Goal: Task Accomplishment & Management: Use online tool/utility

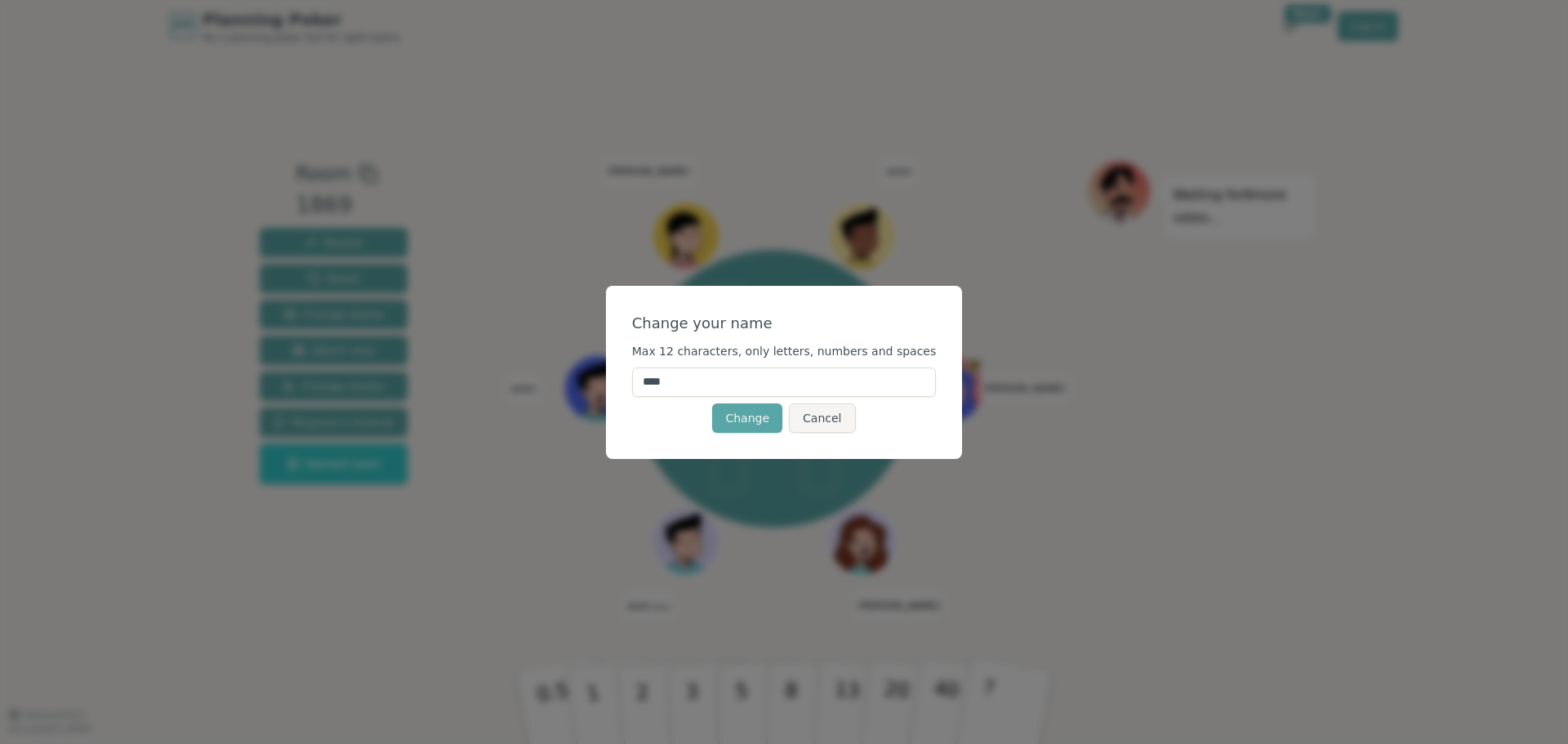
drag, startPoint x: 676, startPoint y: 372, endPoint x: 425, endPoint y: 368, distance: 251.0
click at [425, 368] on div "Change your name Max 12 characters, only letters, numbers and spaces **** Chang…" at bounding box center [784, 372] width 1568 height 744
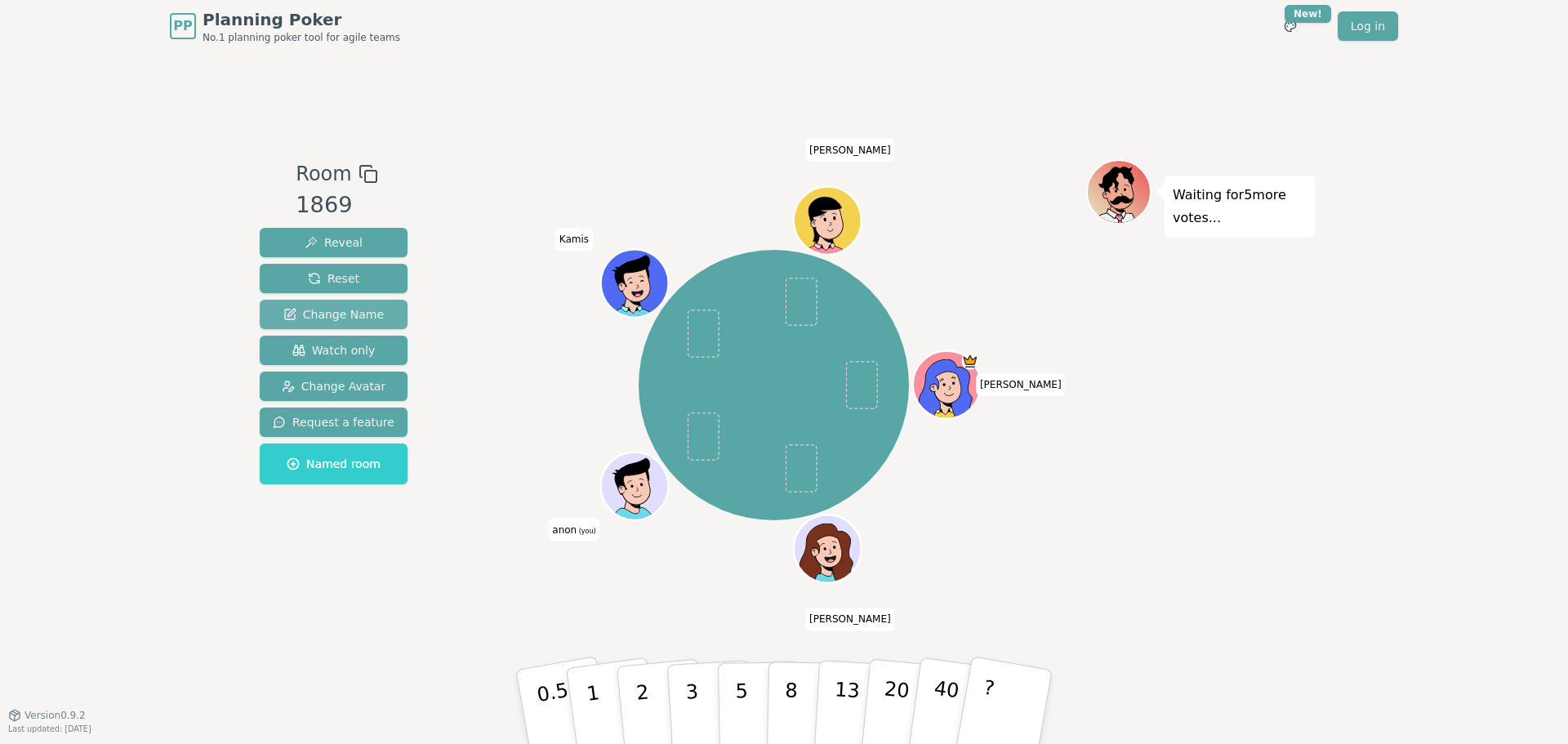
click at [355, 313] on span "Change Name" at bounding box center [333, 314] width 101 height 16
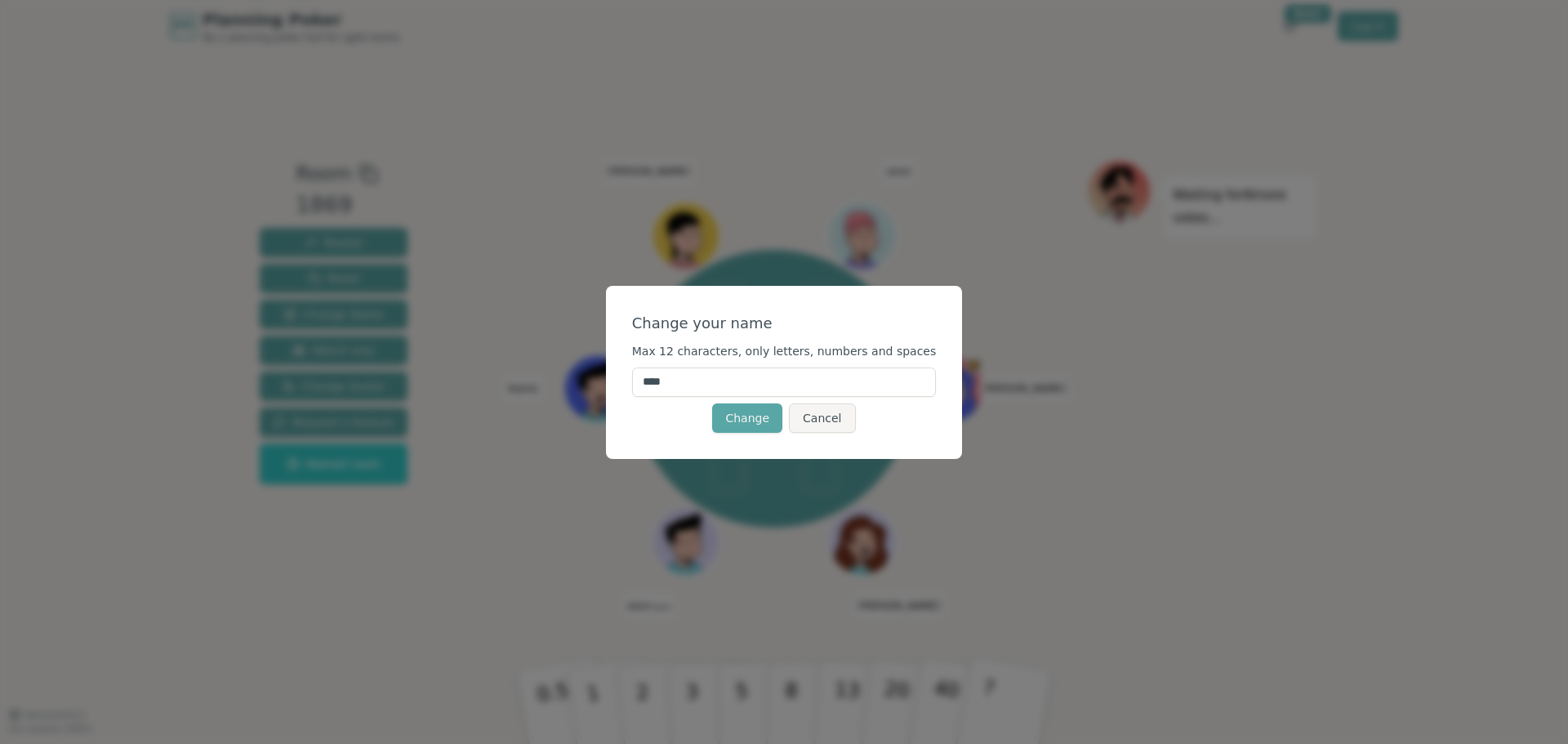
drag, startPoint x: 705, startPoint y: 375, endPoint x: 488, endPoint y: 372, distance: 217.0
click at [488, 372] on div "Change your name Max 12 characters, only letters, numbers and spaces **** Chang…" at bounding box center [784, 372] width 1568 height 744
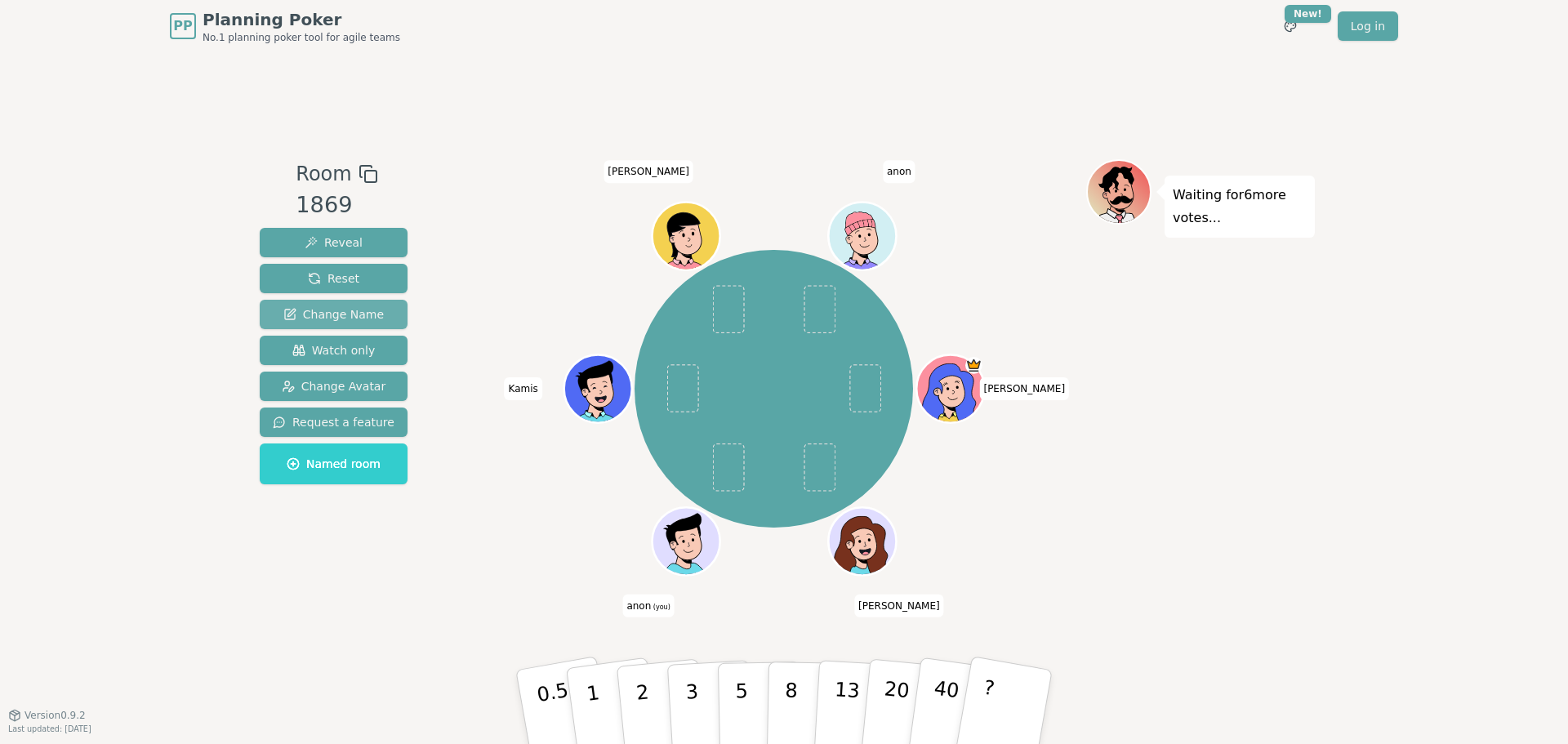
click at [353, 310] on span "Change Name" at bounding box center [333, 314] width 101 height 16
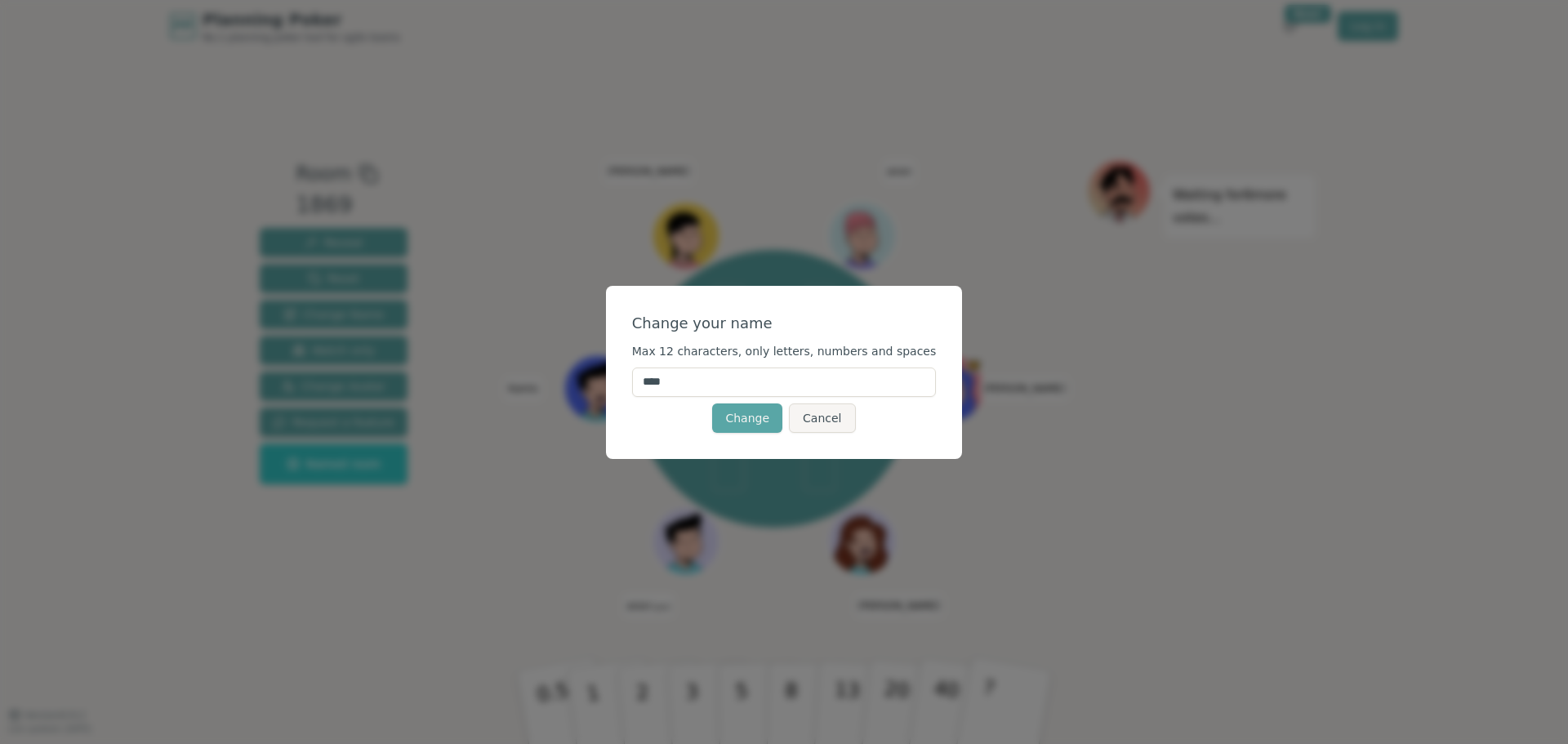
click at [689, 390] on input "****" at bounding box center [784, 383] width 305 height 30
type input "***"
click at [744, 418] on button "Change" at bounding box center [747, 418] width 70 height 30
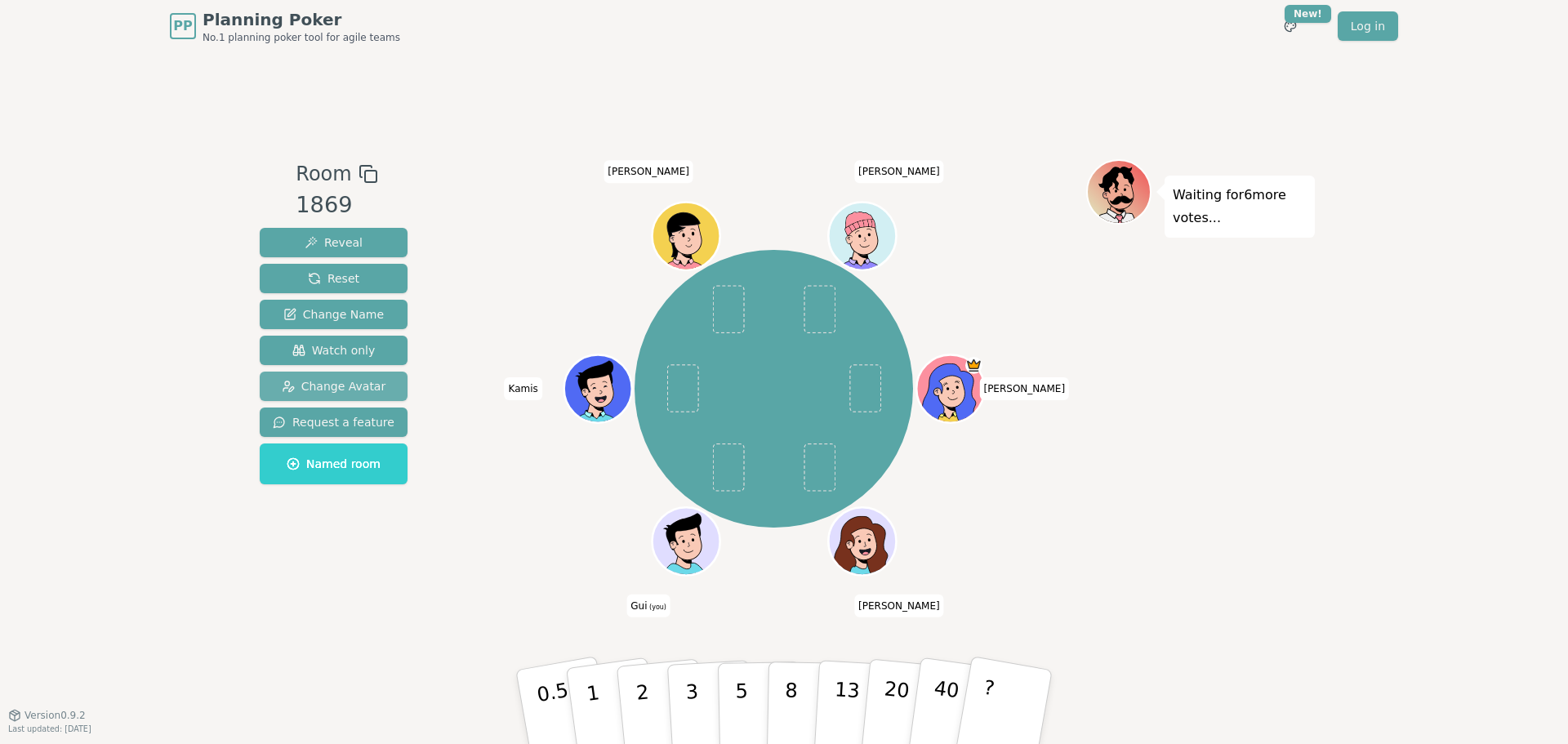
click at [368, 398] on button "Change Avatar" at bounding box center [333, 386] width 148 height 30
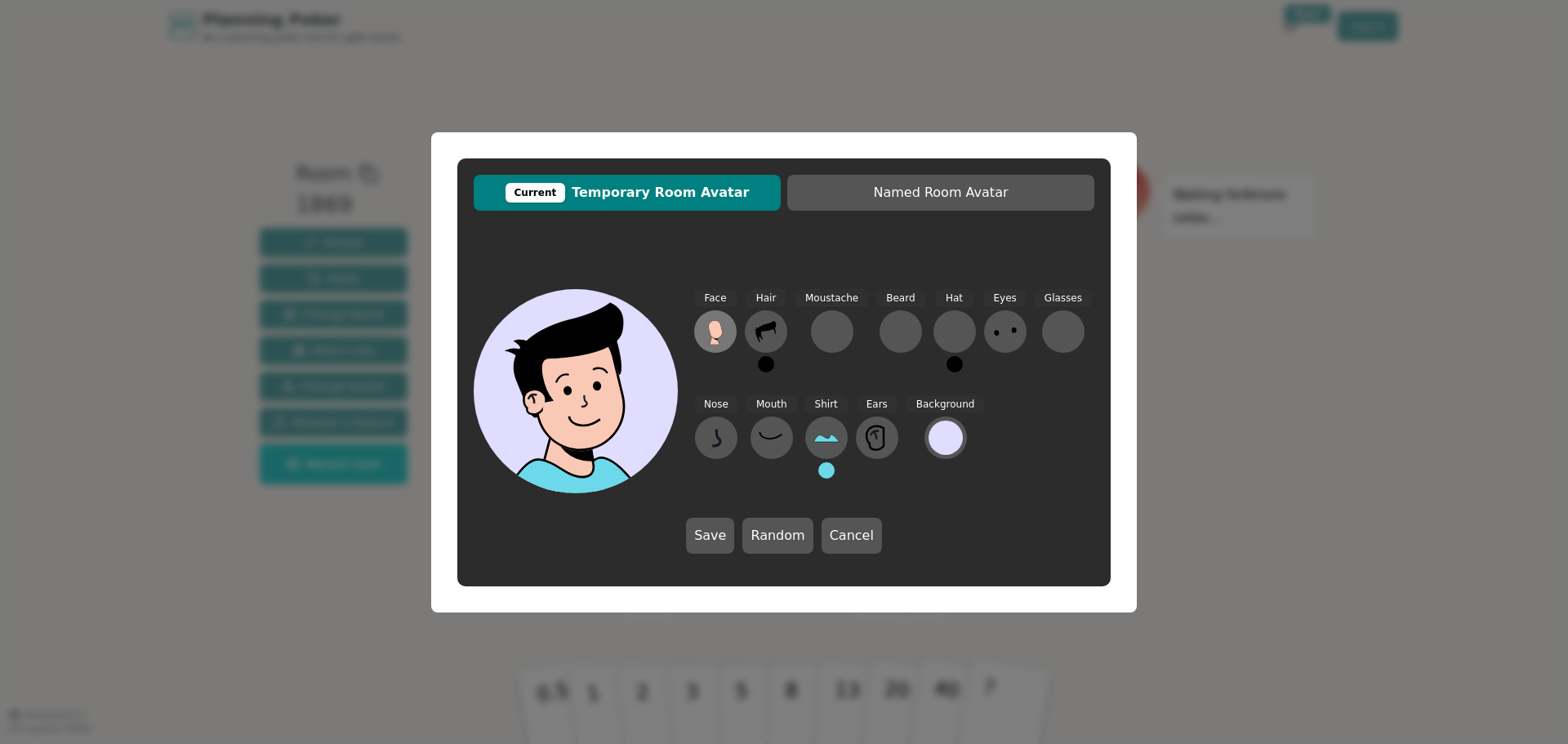
click at [708, 330] on icon at bounding box center [715, 332] width 26 height 26
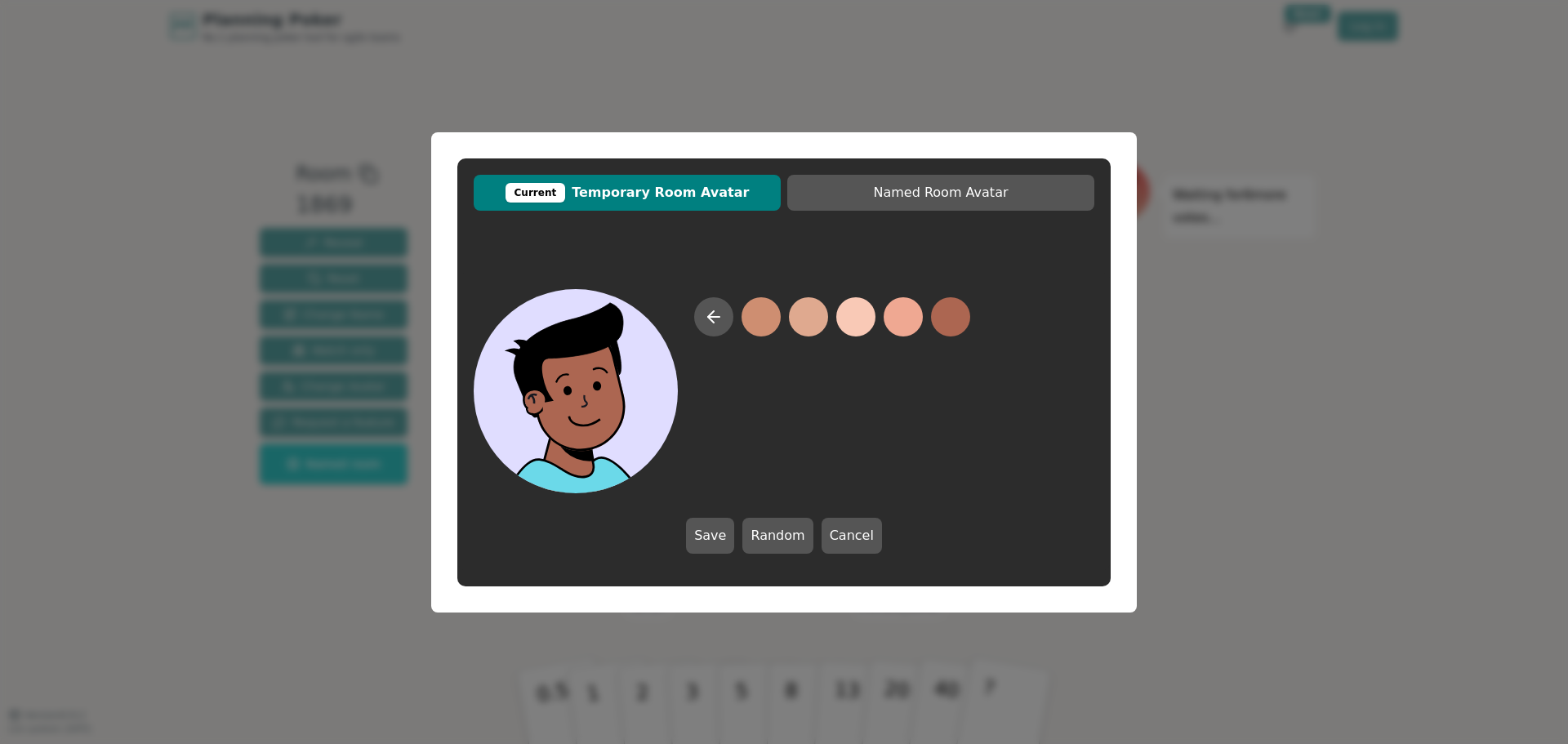
click at [938, 316] on button at bounding box center [950, 316] width 39 height 39
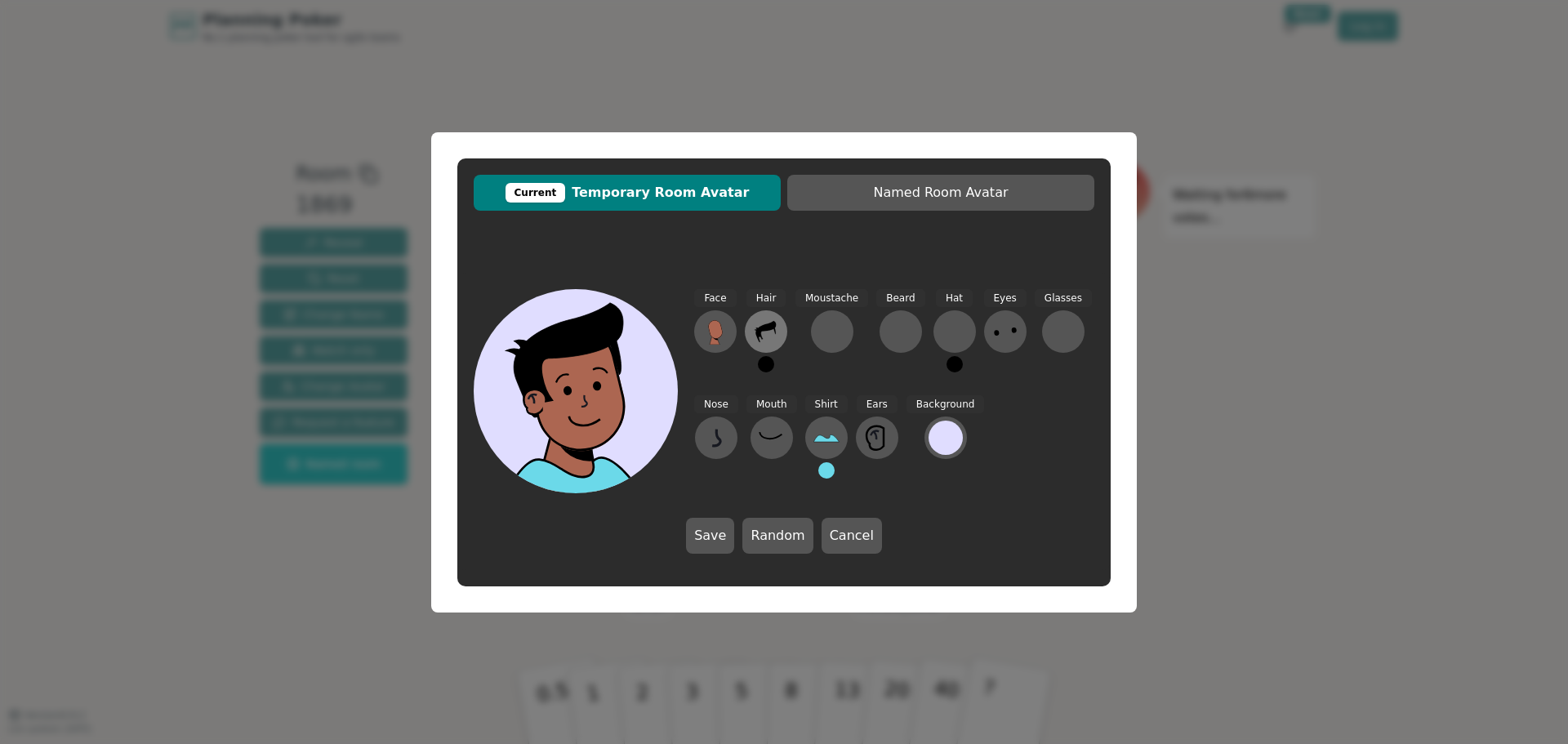
click at [779, 328] on icon at bounding box center [766, 332] width 26 height 26
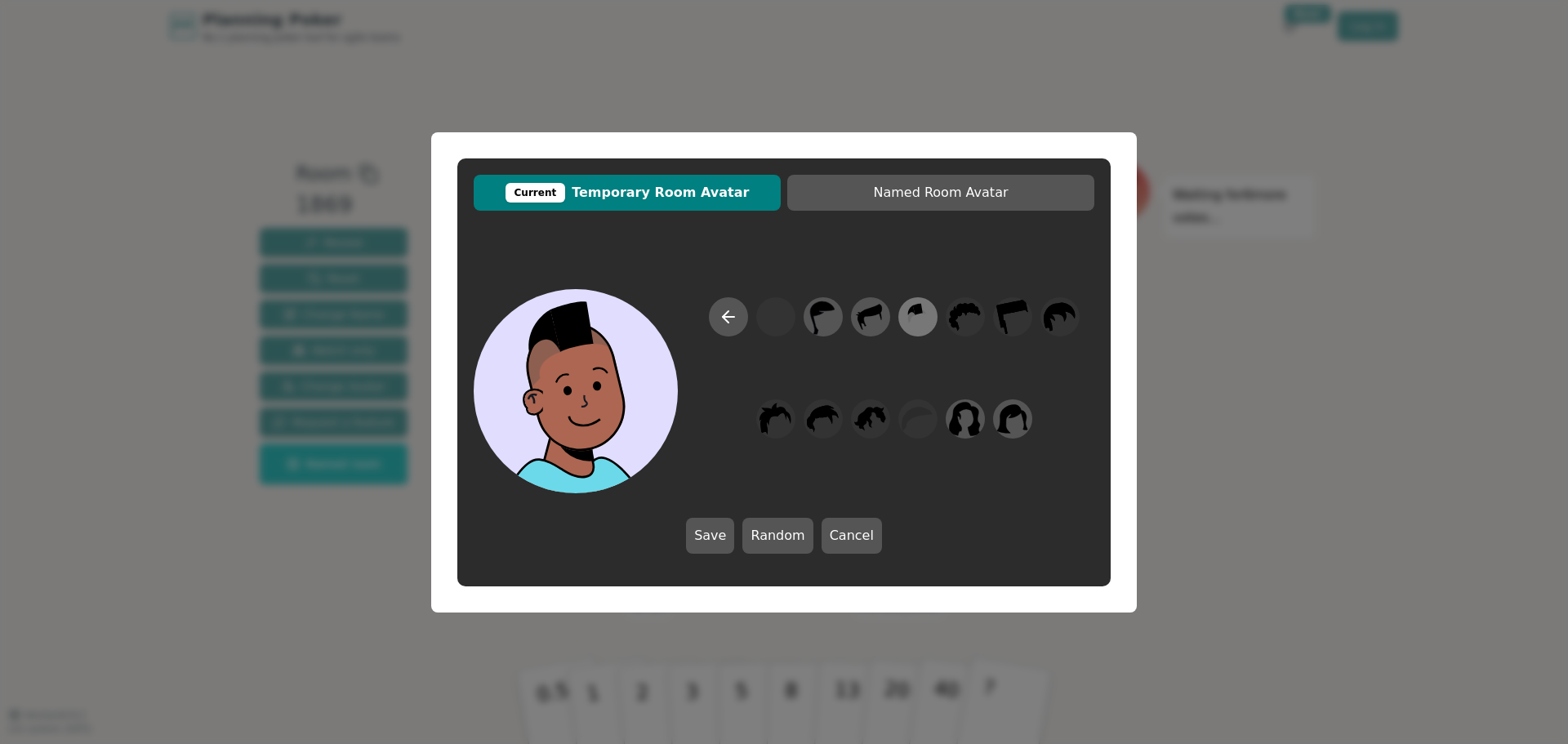
click at [907, 321] on icon at bounding box center [917, 316] width 32 height 37
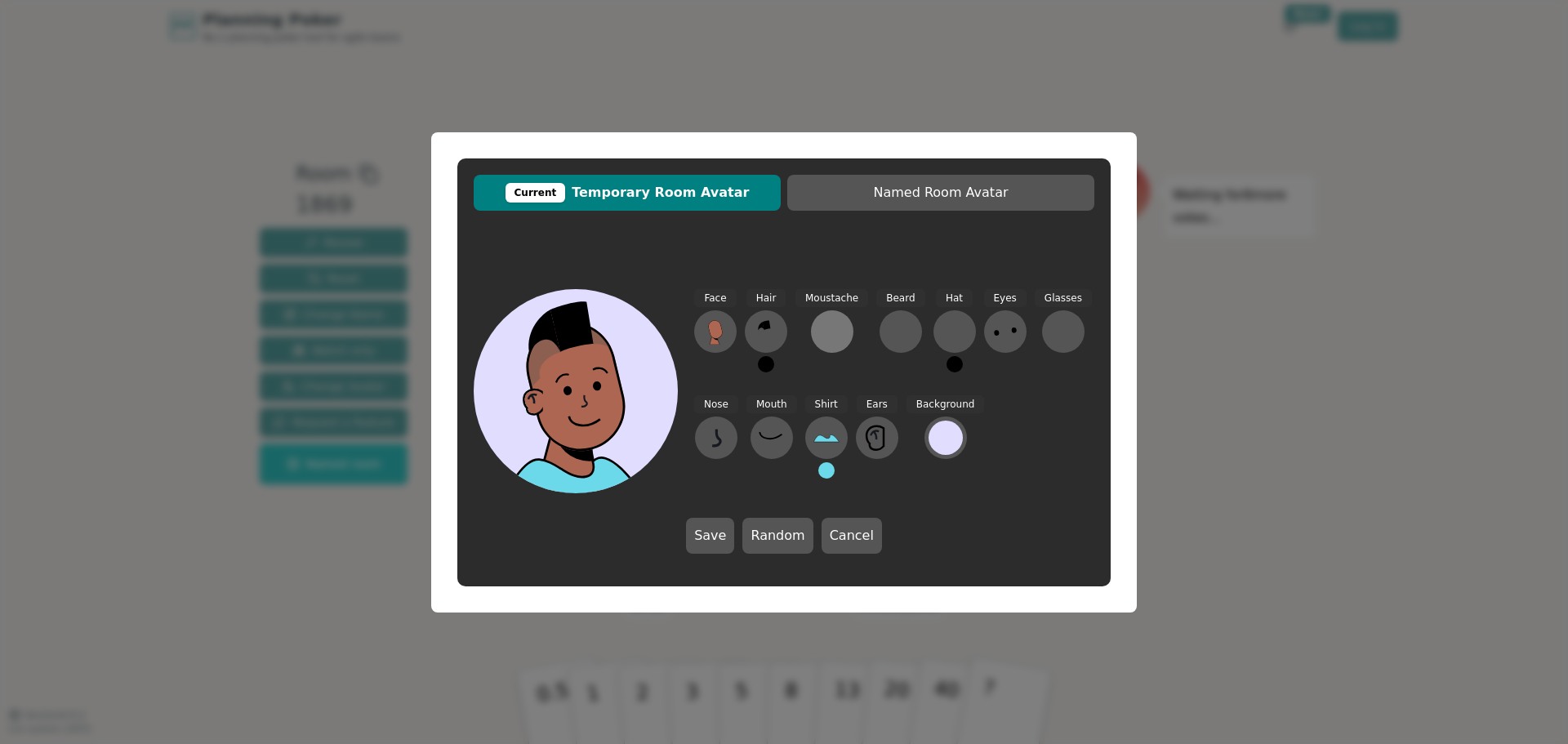
click at [828, 336] on div at bounding box center [832, 332] width 26 height 26
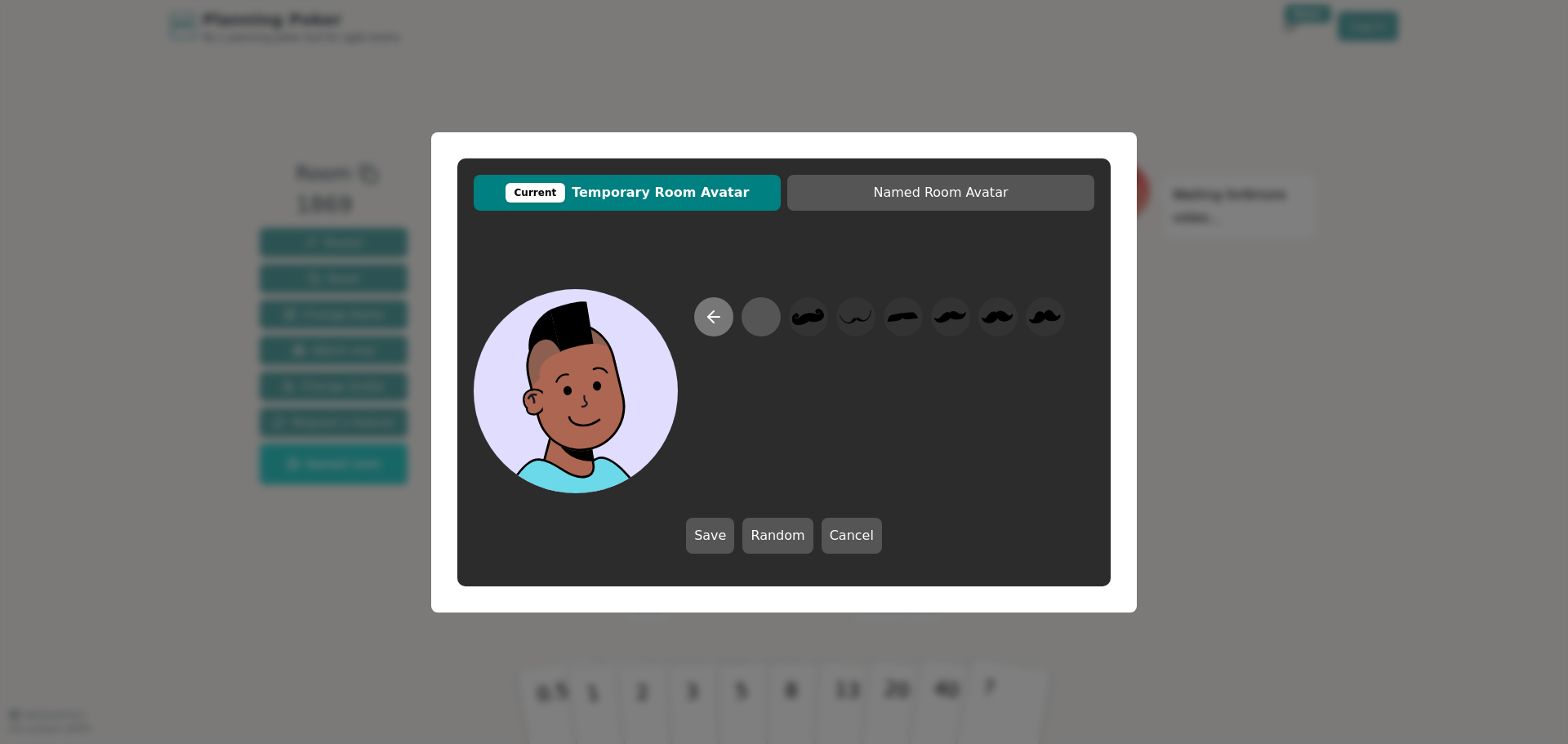
click at [718, 320] on icon at bounding box center [714, 317] width 19 height 19
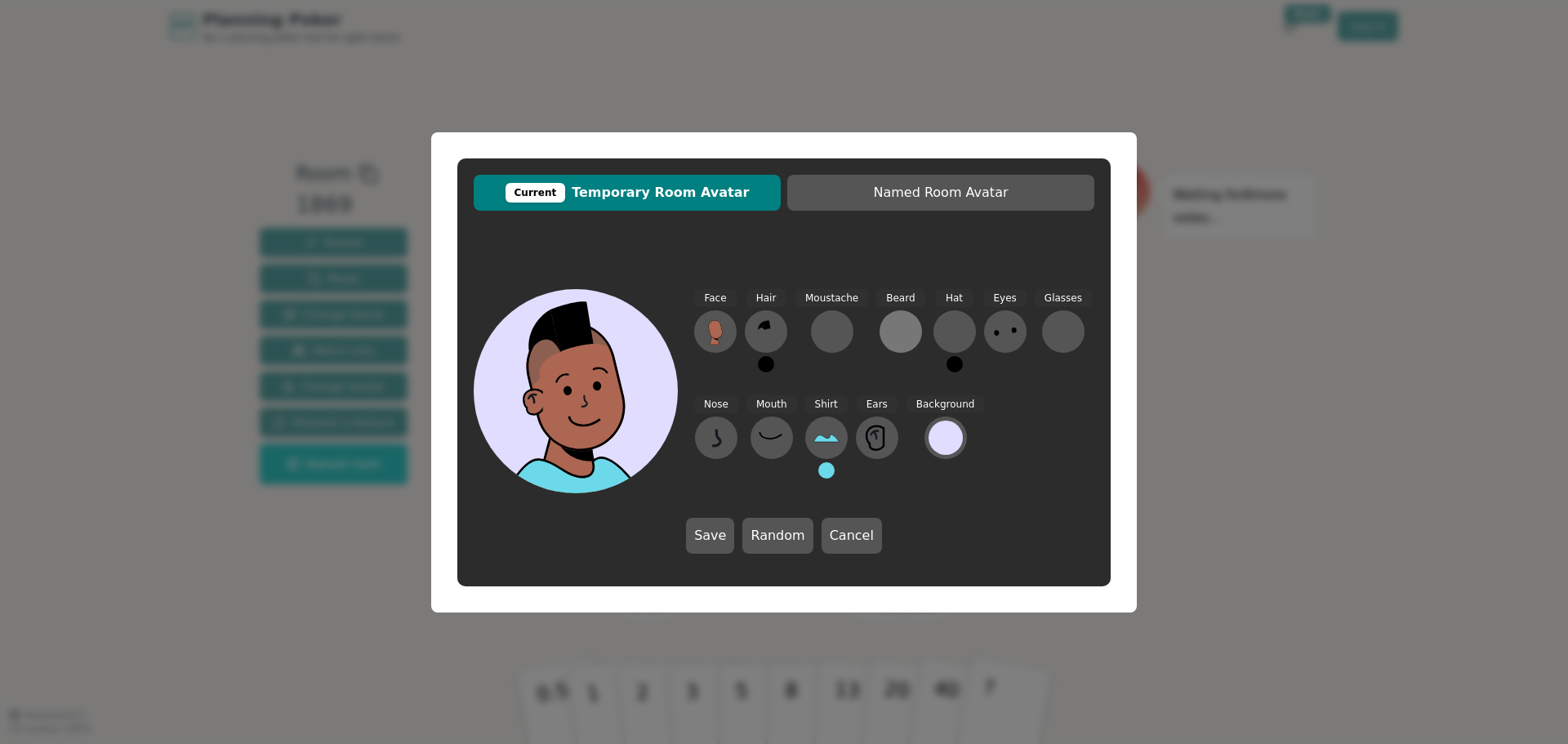
click at [891, 327] on div at bounding box center [900, 332] width 26 height 26
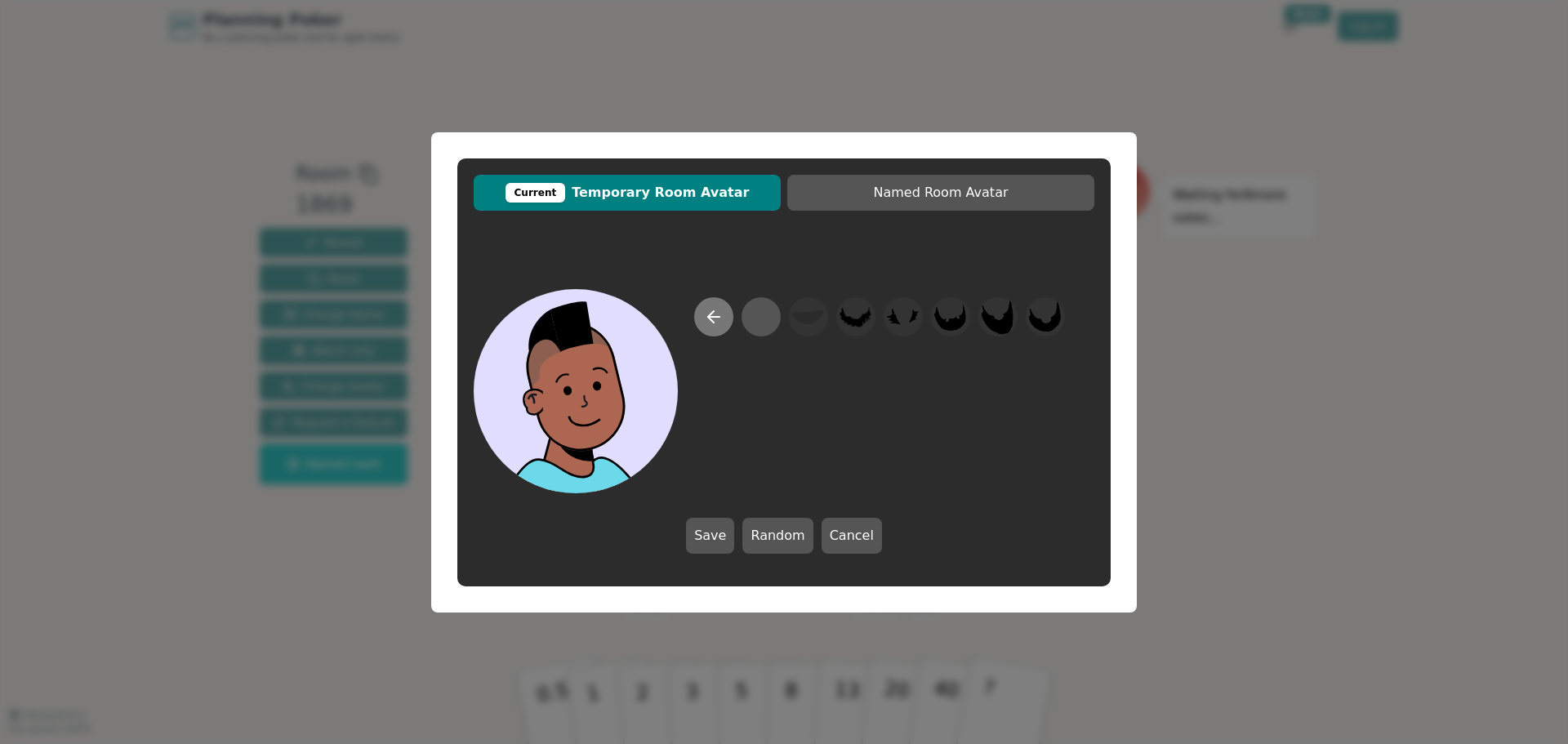
click at [717, 313] on icon at bounding box center [714, 317] width 19 height 19
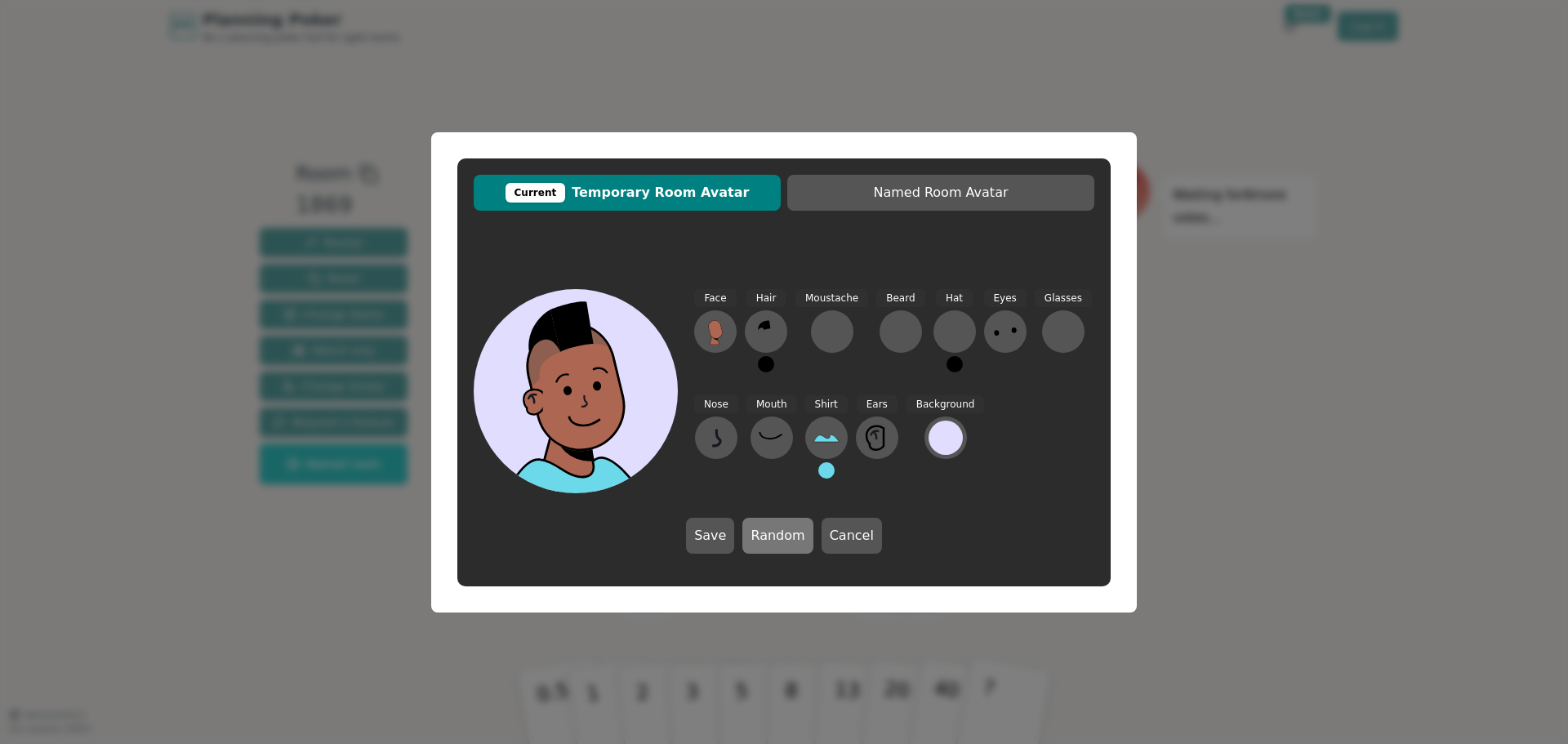
click at [756, 526] on button "Random" at bounding box center [777, 535] width 70 height 36
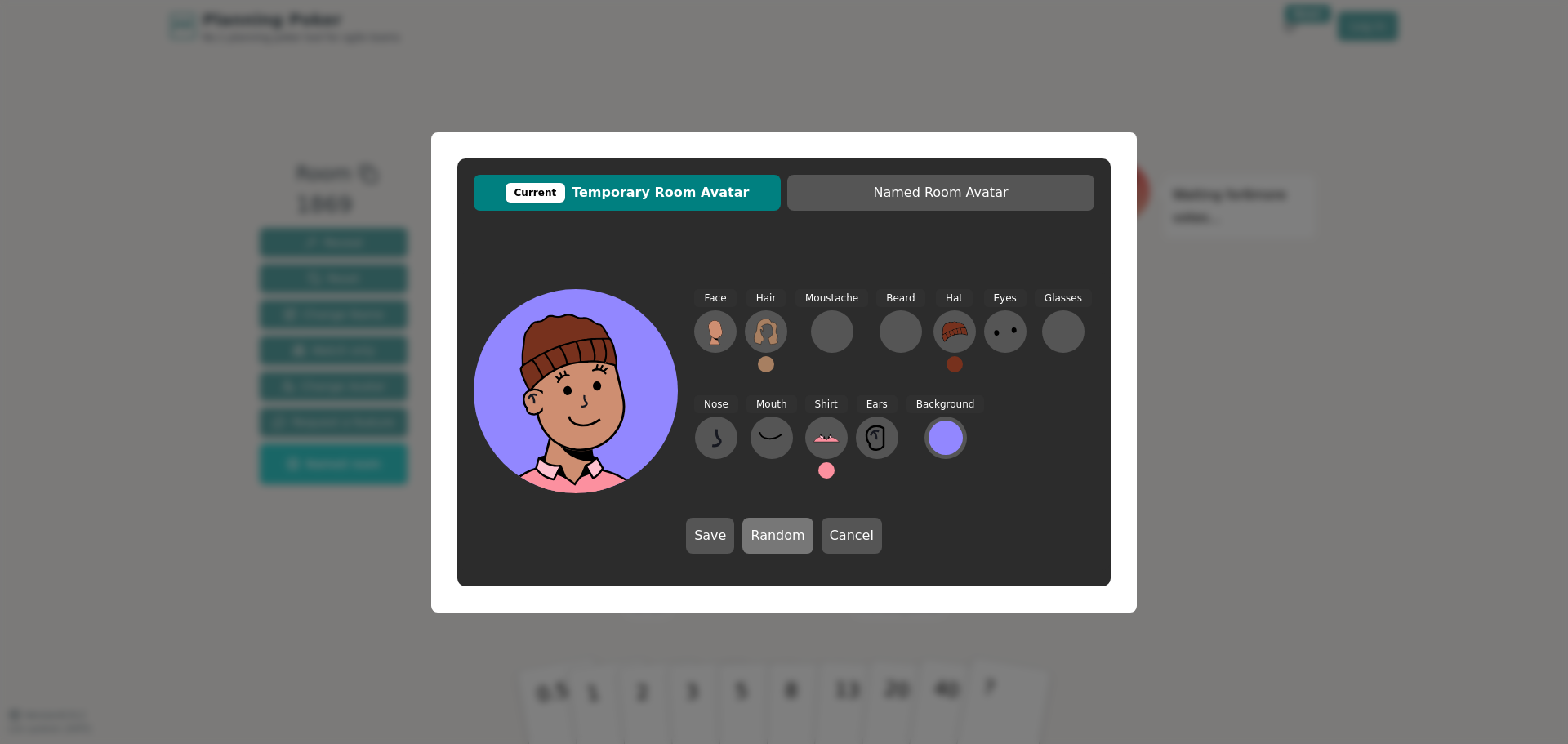
click at [756, 526] on button "Random" at bounding box center [777, 535] width 70 height 36
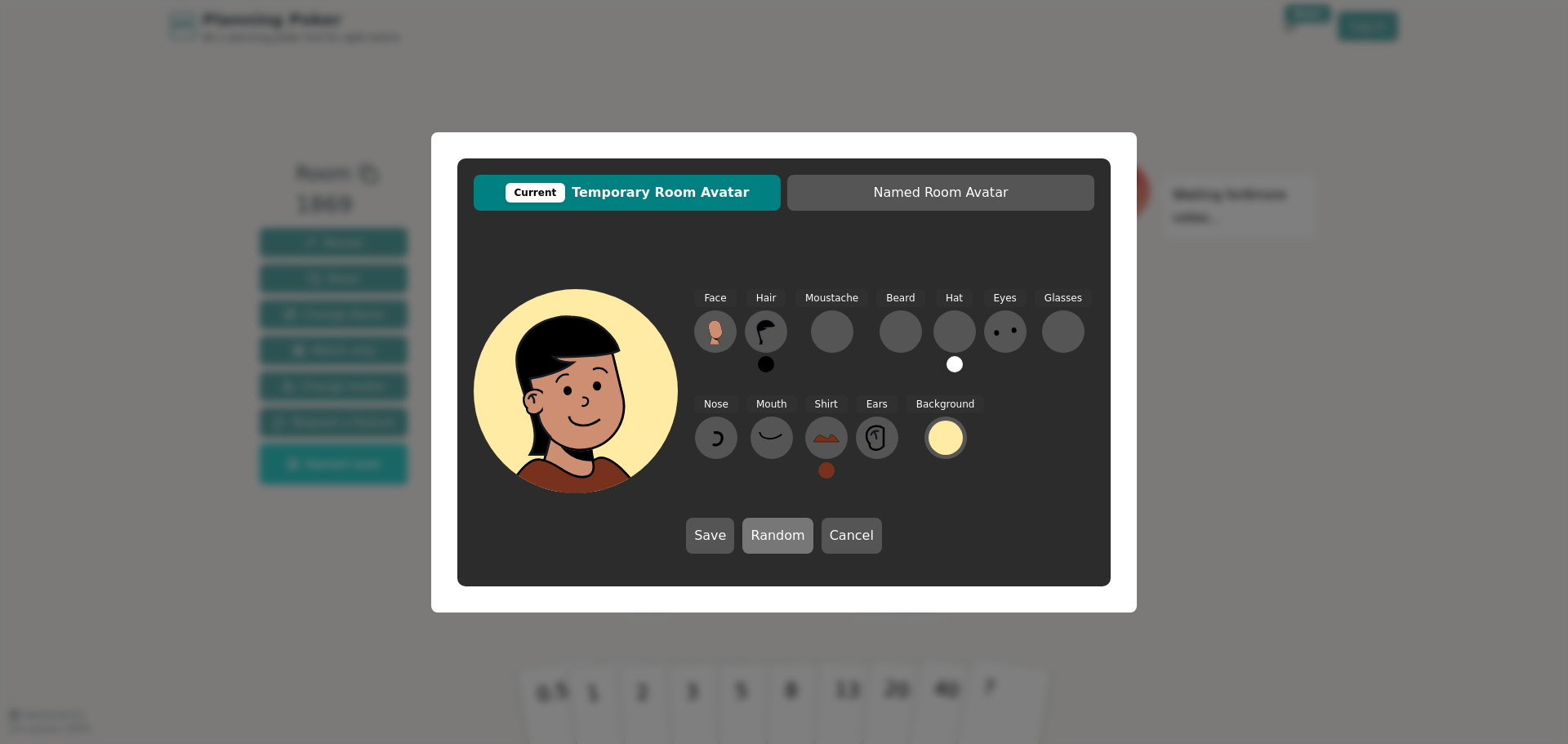
click at [756, 526] on button "Random" at bounding box center [777, 535] width 70 height 36
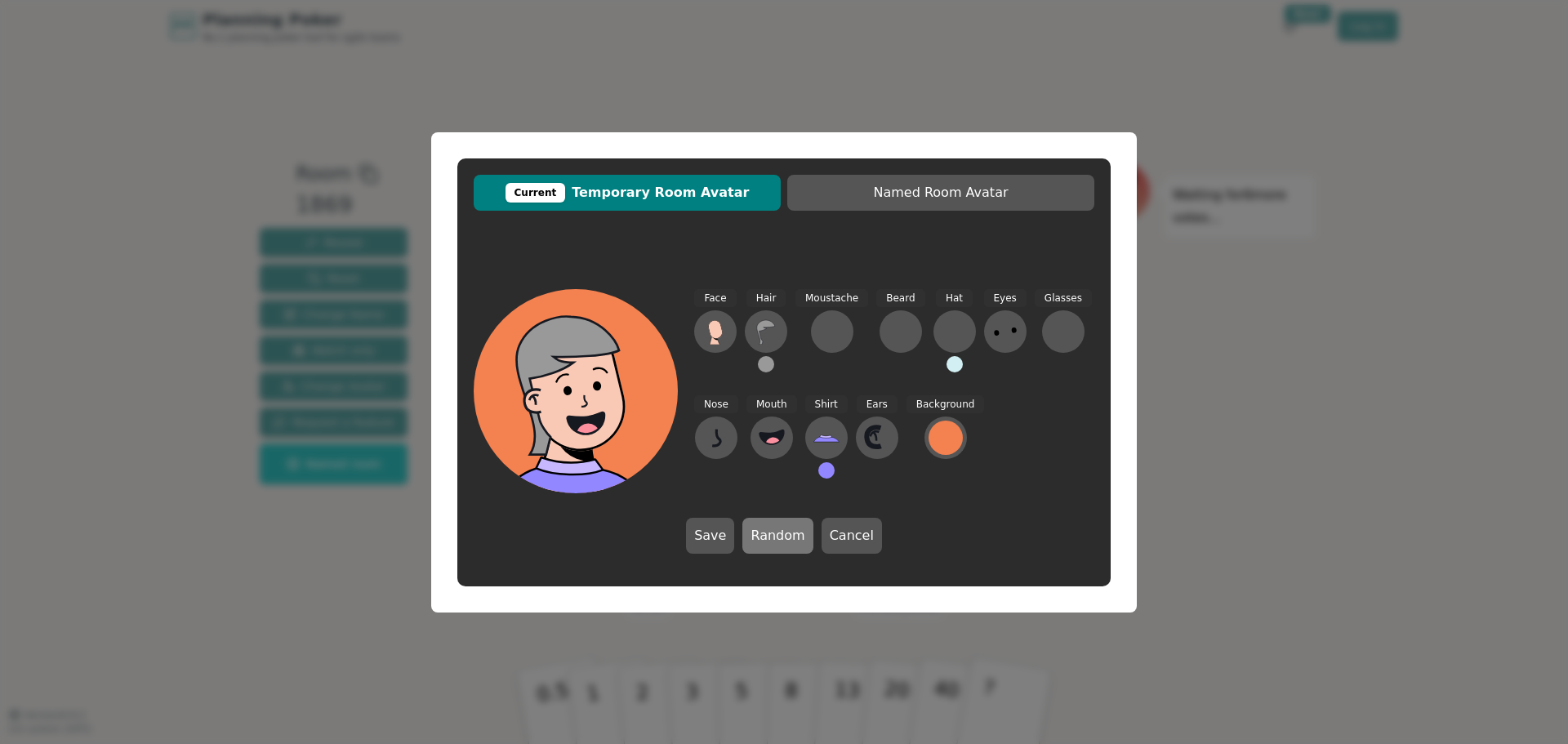
click at [756, 526] on button "Random" at bounding box center [777, 535] width 70 height 36
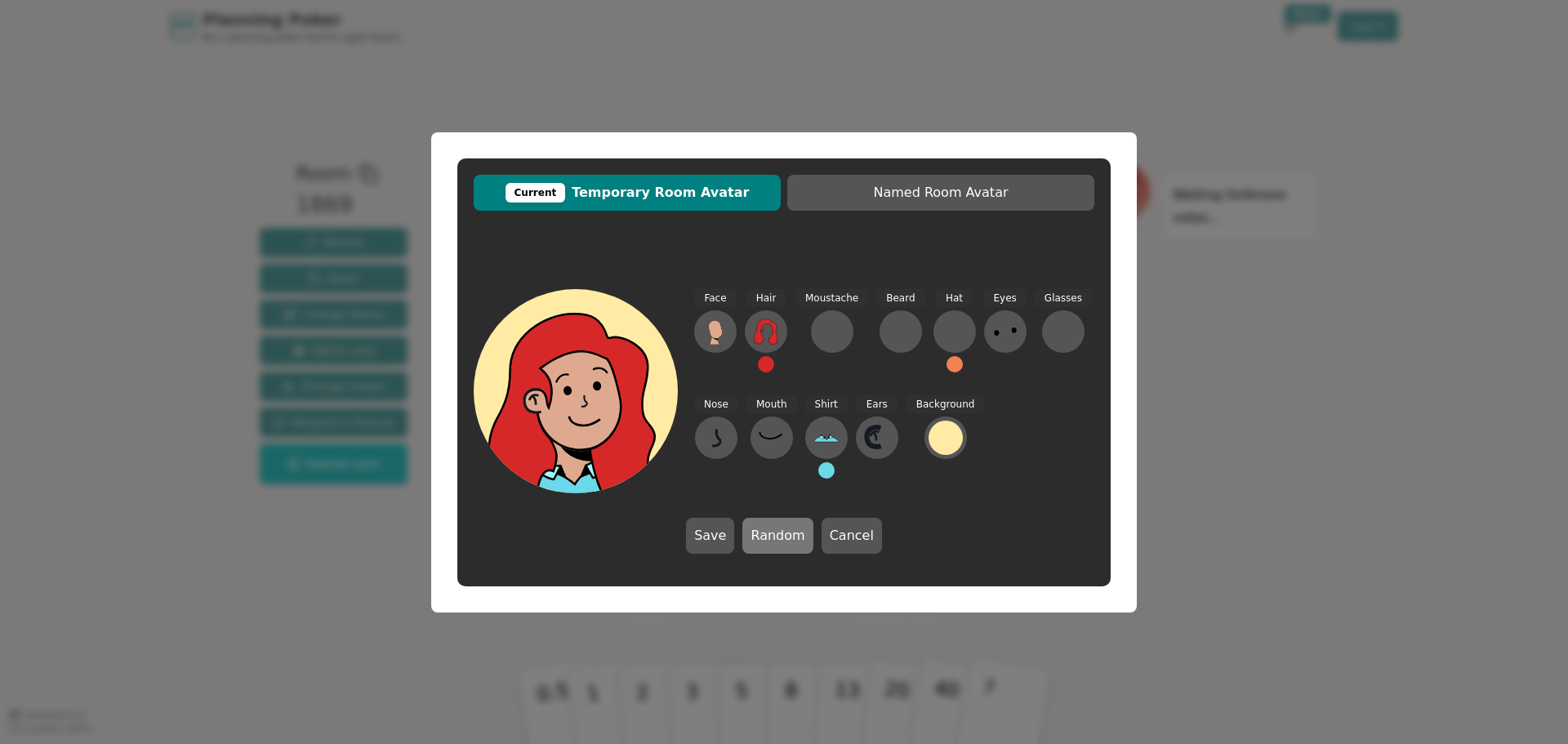
click at [756, 526] on button "Random" at bounding box center [777, 535] width 70 height 36
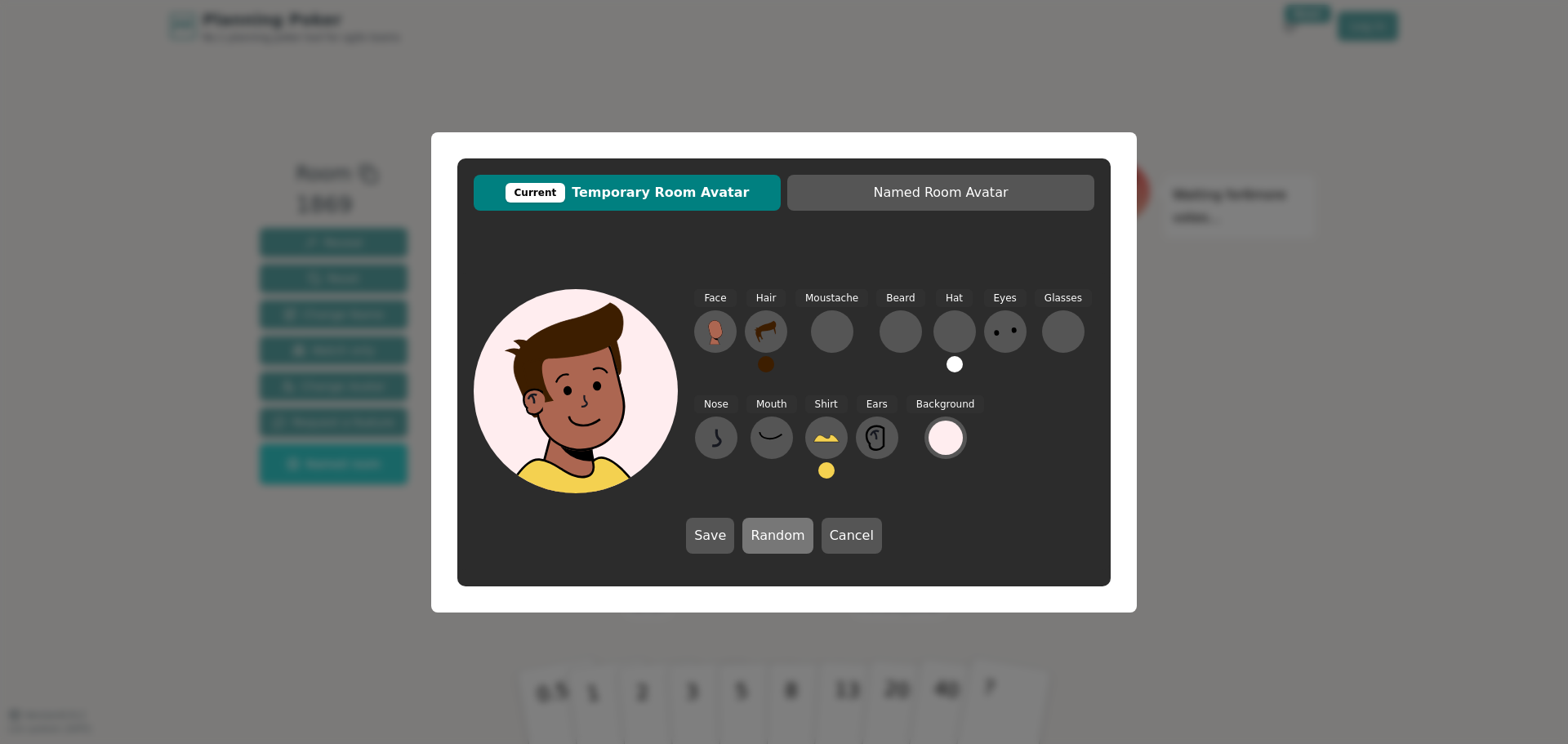
click at [756, 526] on button "Random" at bounding box center [777, 535] width 70 height 36
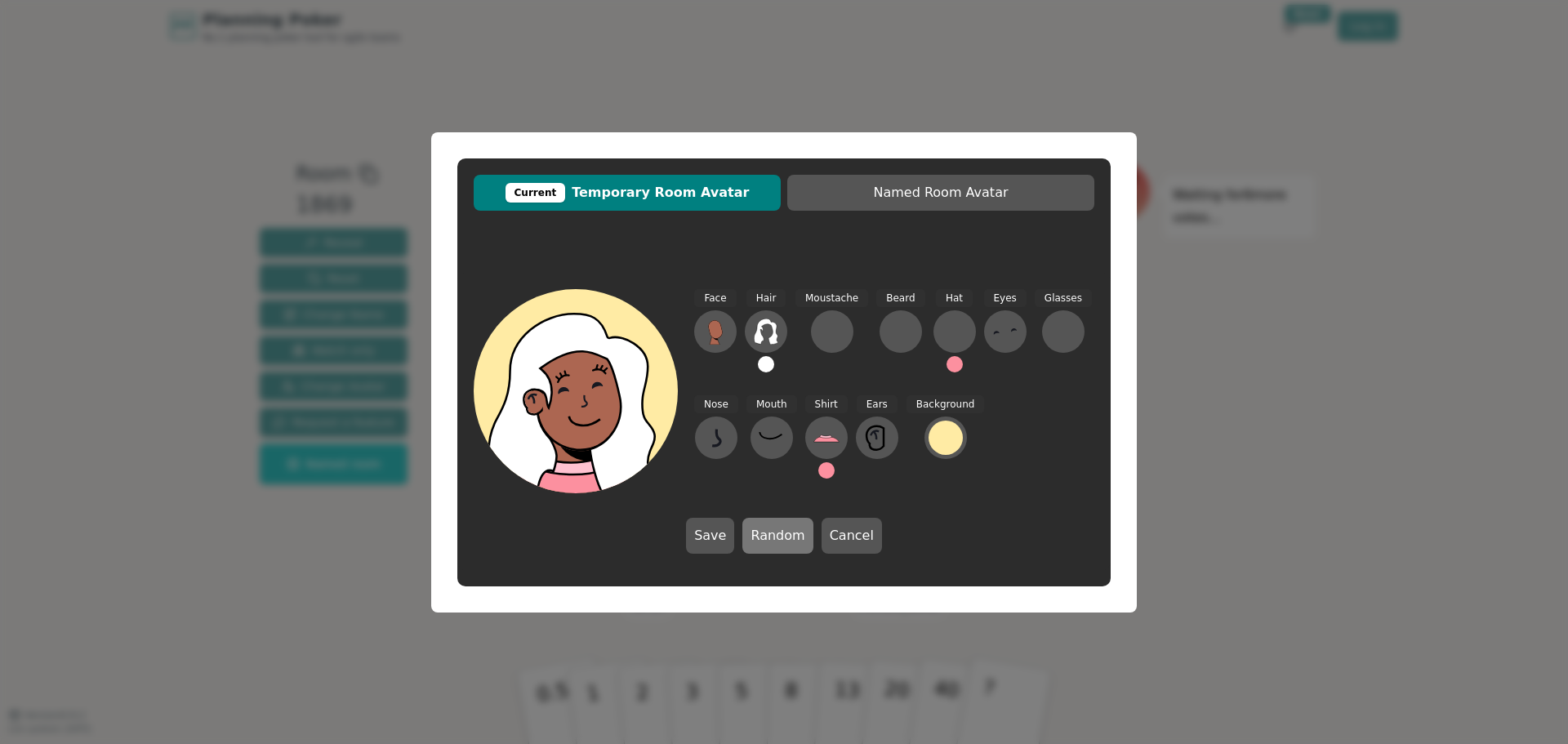
click at [756, 526] on button "Random" at bounding box center [777, 535] width 70 height 36
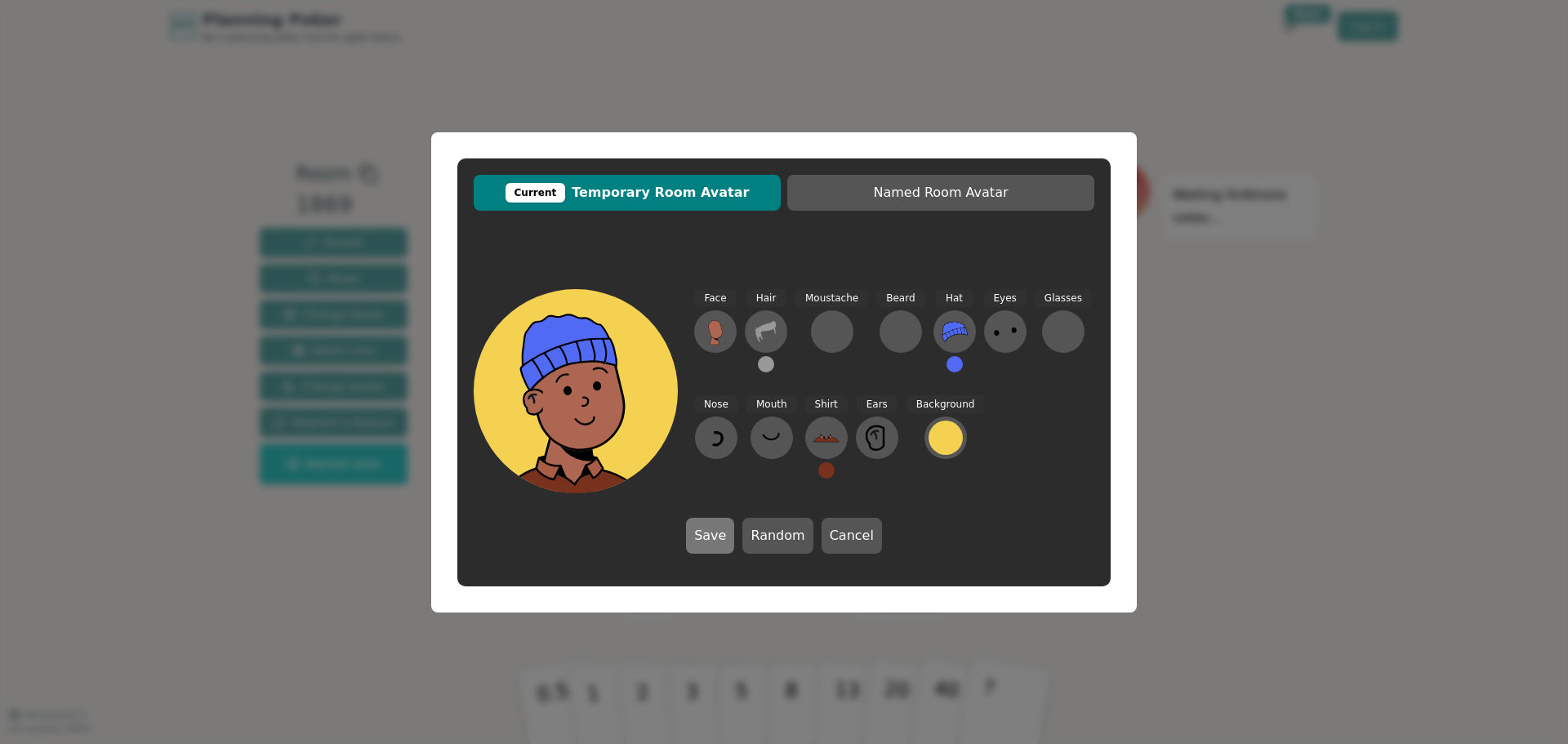
click at [725, 524] on button "Save" at bounding box center [710, 535] width 48 height 36
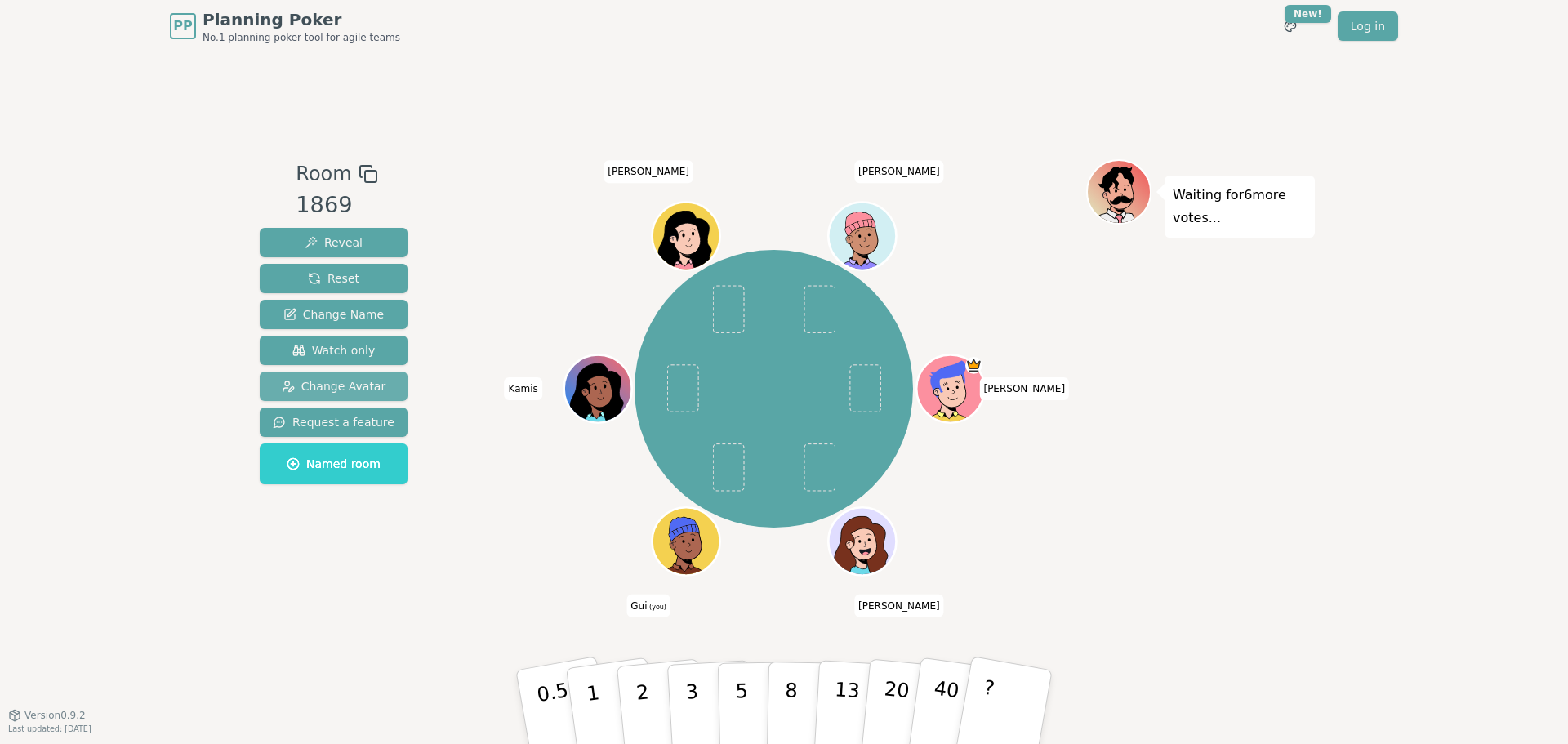
click at [343, 376] on button "Change Avatar" at bounding box center [333, 386] width 148 height 30
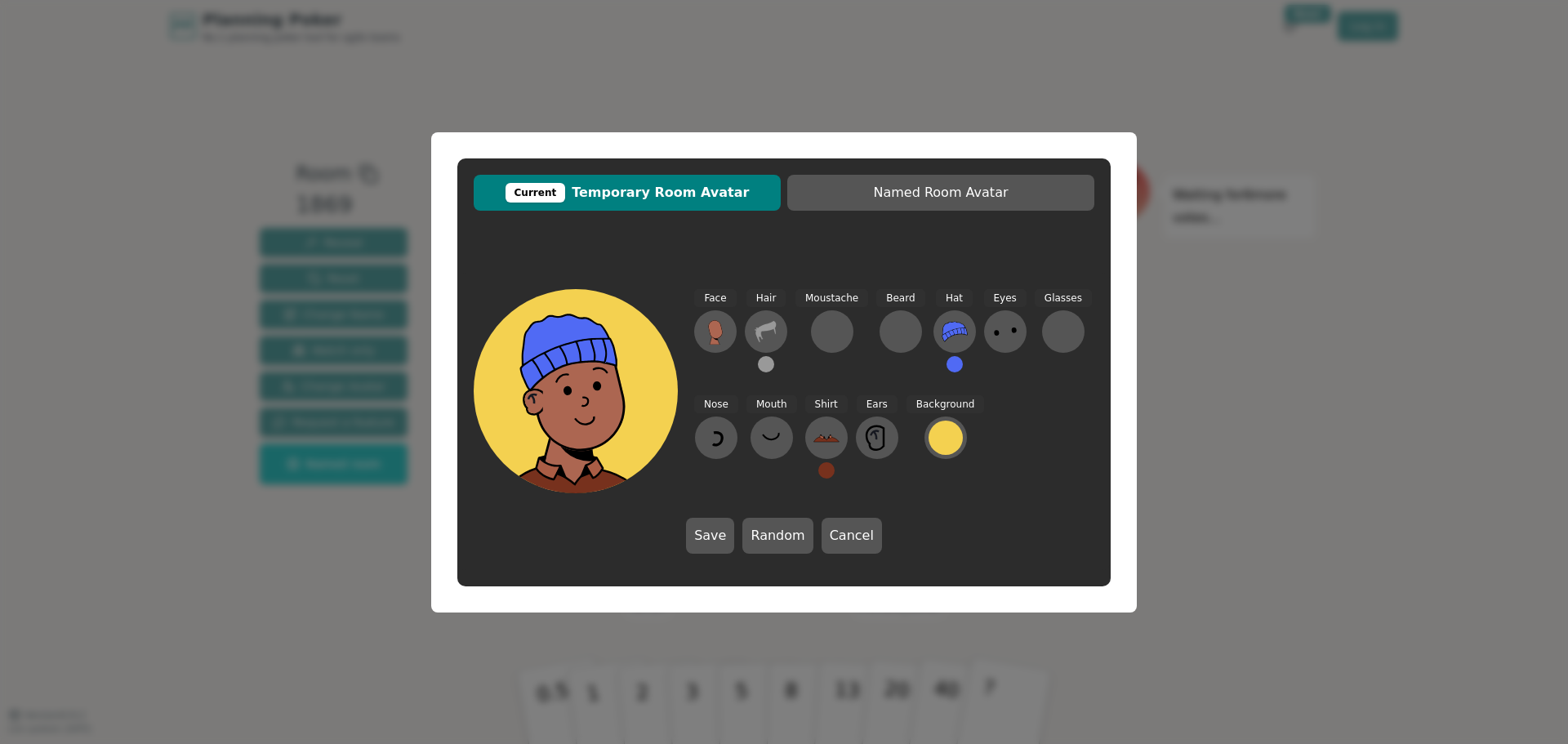
click at [780, 515] on div "Face Hair Moustache [PERSON_NAME] Hat Eyes Glasses Nose Mouth Shirt Ears Backgr…" at bounding box center [784, 421] width 653 height 297
click at [775, 525] on button "Random" at bounding box center [777, 535] width 70 height 36
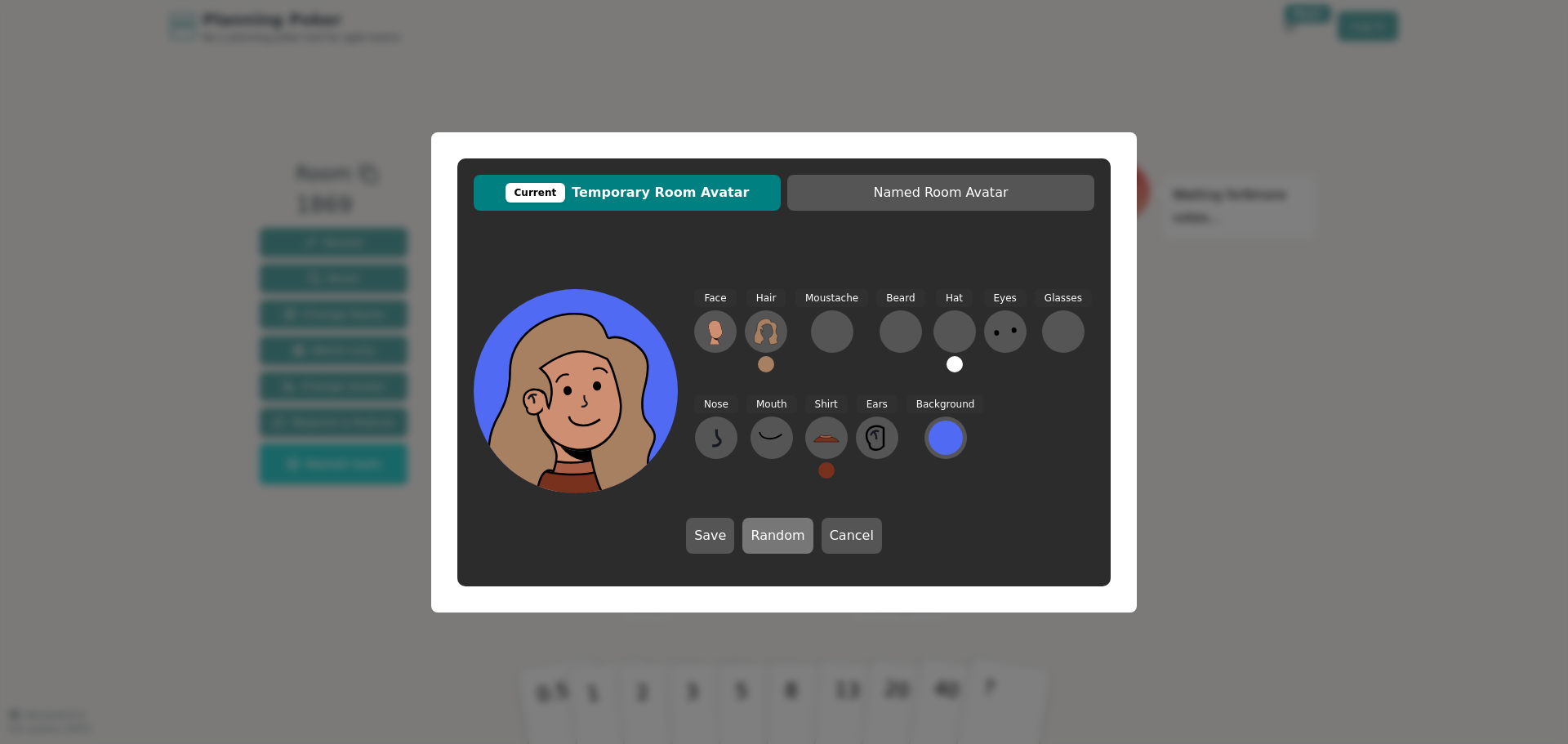
click at [778, 530] on button "Random" at bounding box center [777, 535] width 70 height 36
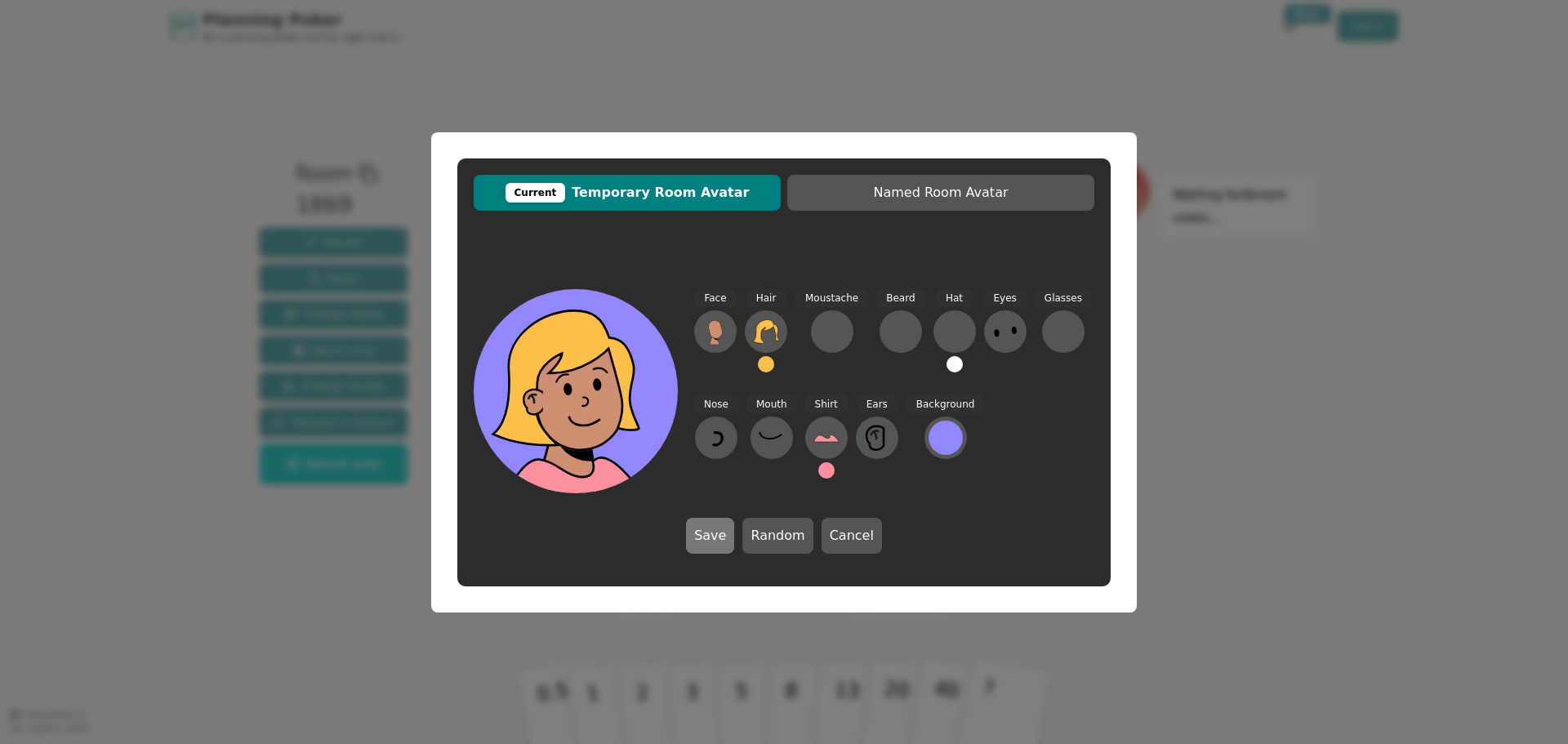
click at [719, 529] on button "Save" at bounding box center [710, 535] width 48 height 36
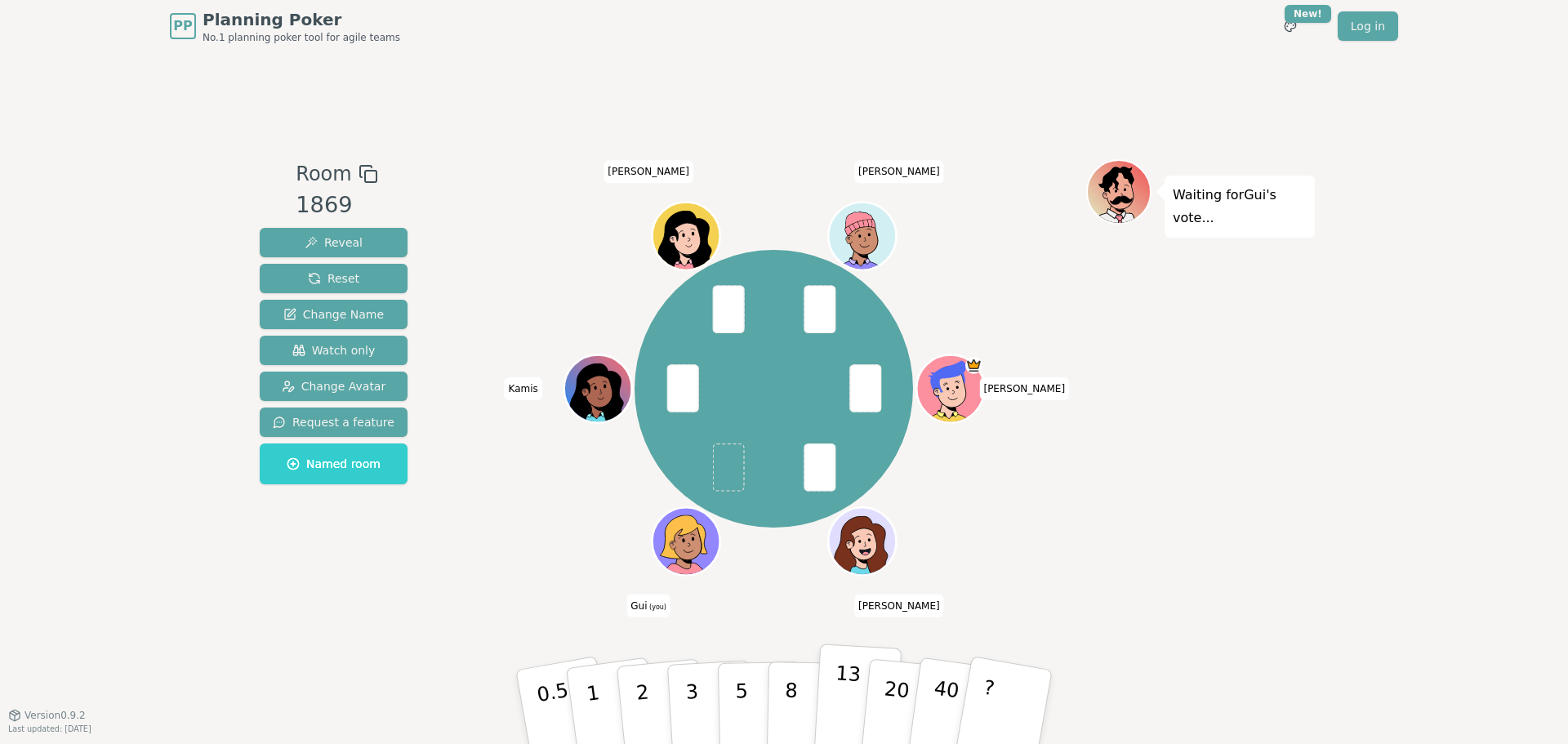
click at [824, 691] on button "13" at bounding box center [858, 707] width 89 height 128
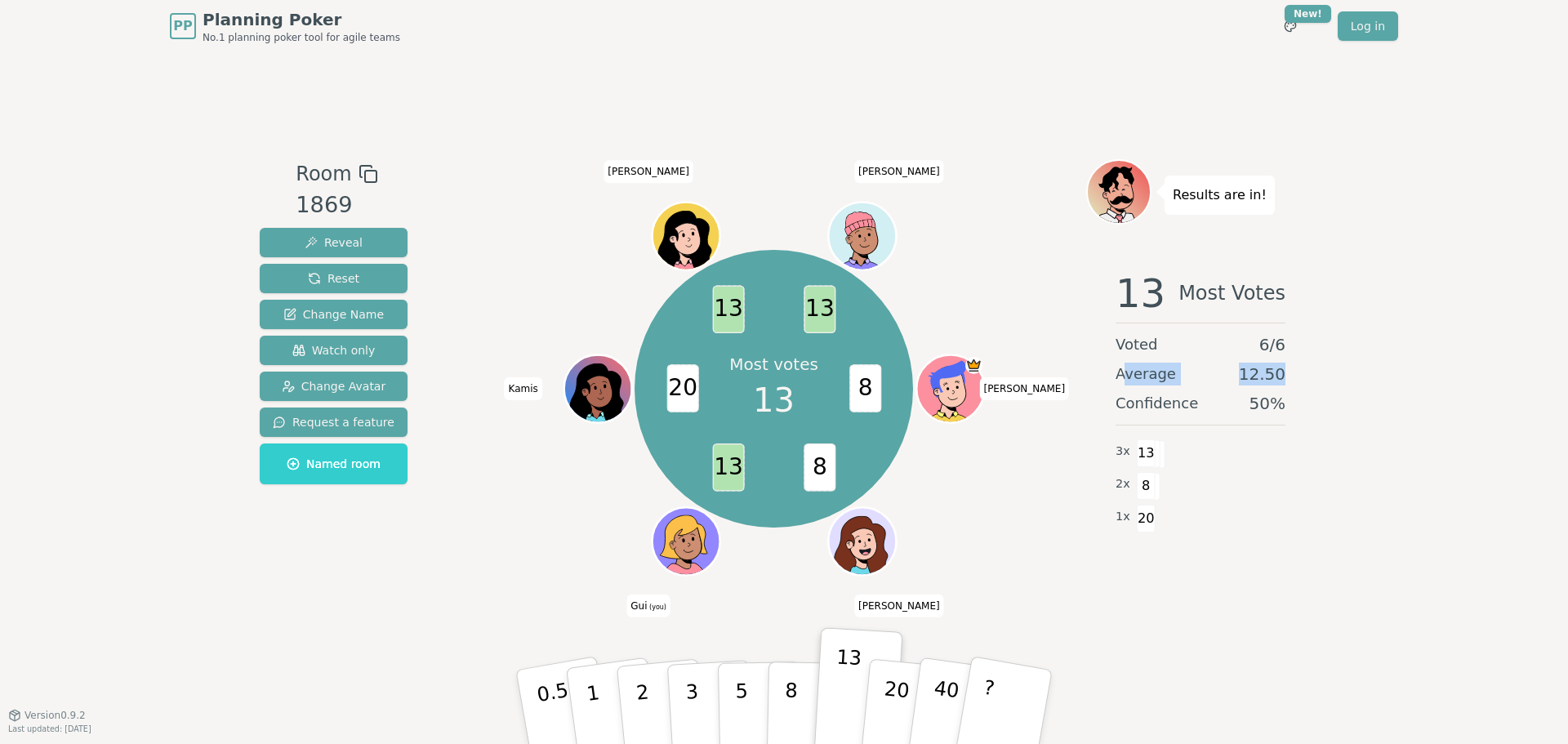
drag, startPoint x: 1124, startPoint y: 374, endPoint x: 1345, endPoint y: 384, distance: 221.2
click at [1345, 384] on div "PP Planning Poker No.1 planning poker tool for agile teams Toggle theme New! Lo…" at bounding box center [784, 372] width 1568 height 744
click at [1306, 379] on div "13 Most Votes Voted 6 / 6 Average 12.50 Confidence 50 % 3 x 13 2 x 8 1 x 20" at bounding box center [1201, 421] width 229 height 327
drag, startPoint x: 1110, startPoint y: 378, endPoint x: 1311, endPoint y: 376, distance: 201.0
click at [1311, 376] on div "13 Most Votes Voted 6 / 6 Average 12.50 Confidence 50 % 3 x 13 2 x 8 1 x 20" at bounding box center [1201, 421] width 229 height 327
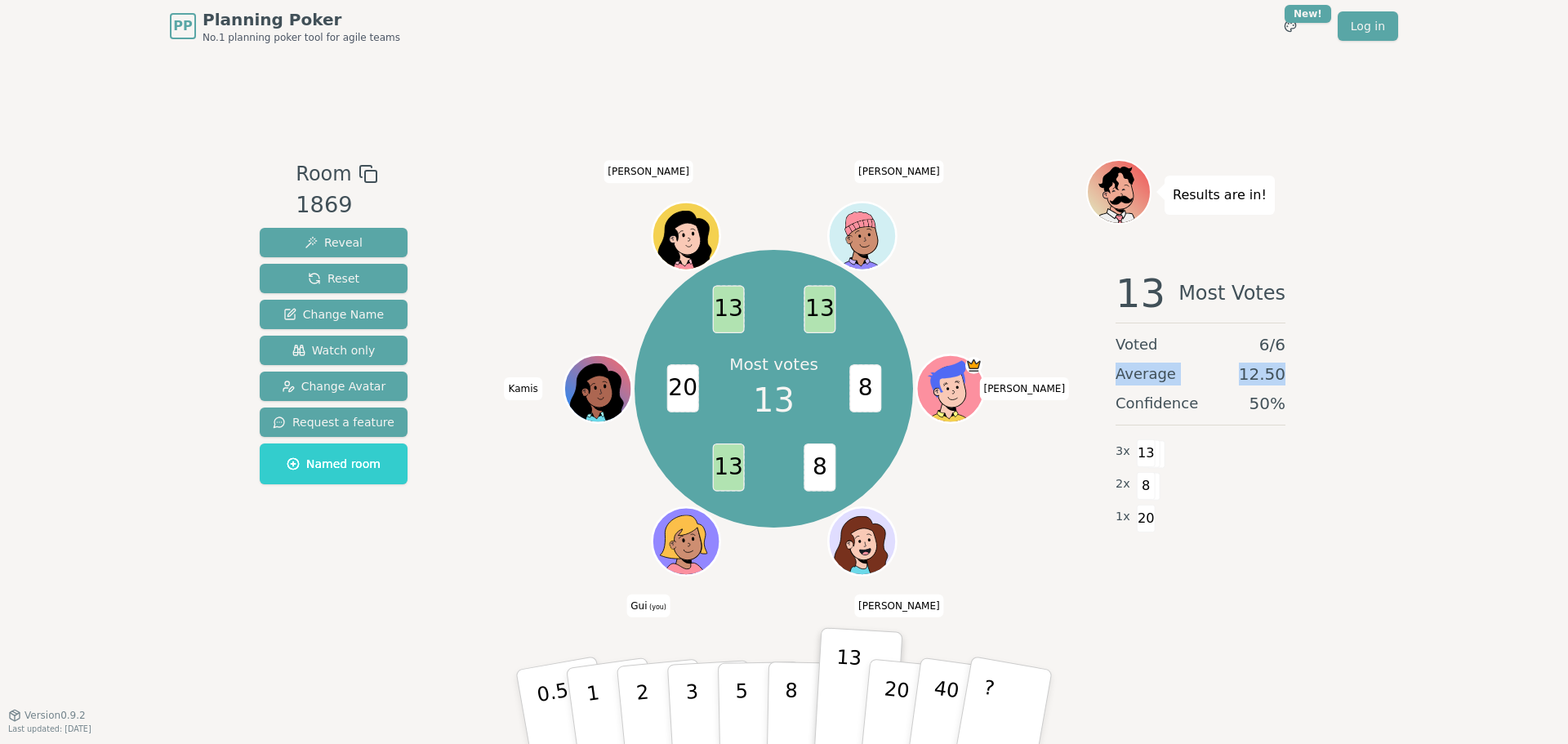
click at [1311, 376] on div "13 Most Votes Voted 6 / 6 Average 12.50 Confidence 50 % 3 x 13 2 x 8 1 x 20" at bounding box center [1201, 421] width 229 height 327
drag, startPoint x: 1115, startPoint y: 376, endPoint x: 1308, endPoint y: 369, distance: 193.1
click at [1308, 369] on div "13 Most Votes Voted 6 / 6 Average 12.50 Confidence 50 % 3 x 13 2 x 8 1 x 20" at bounding box center [1201, 421] width 229 height 327
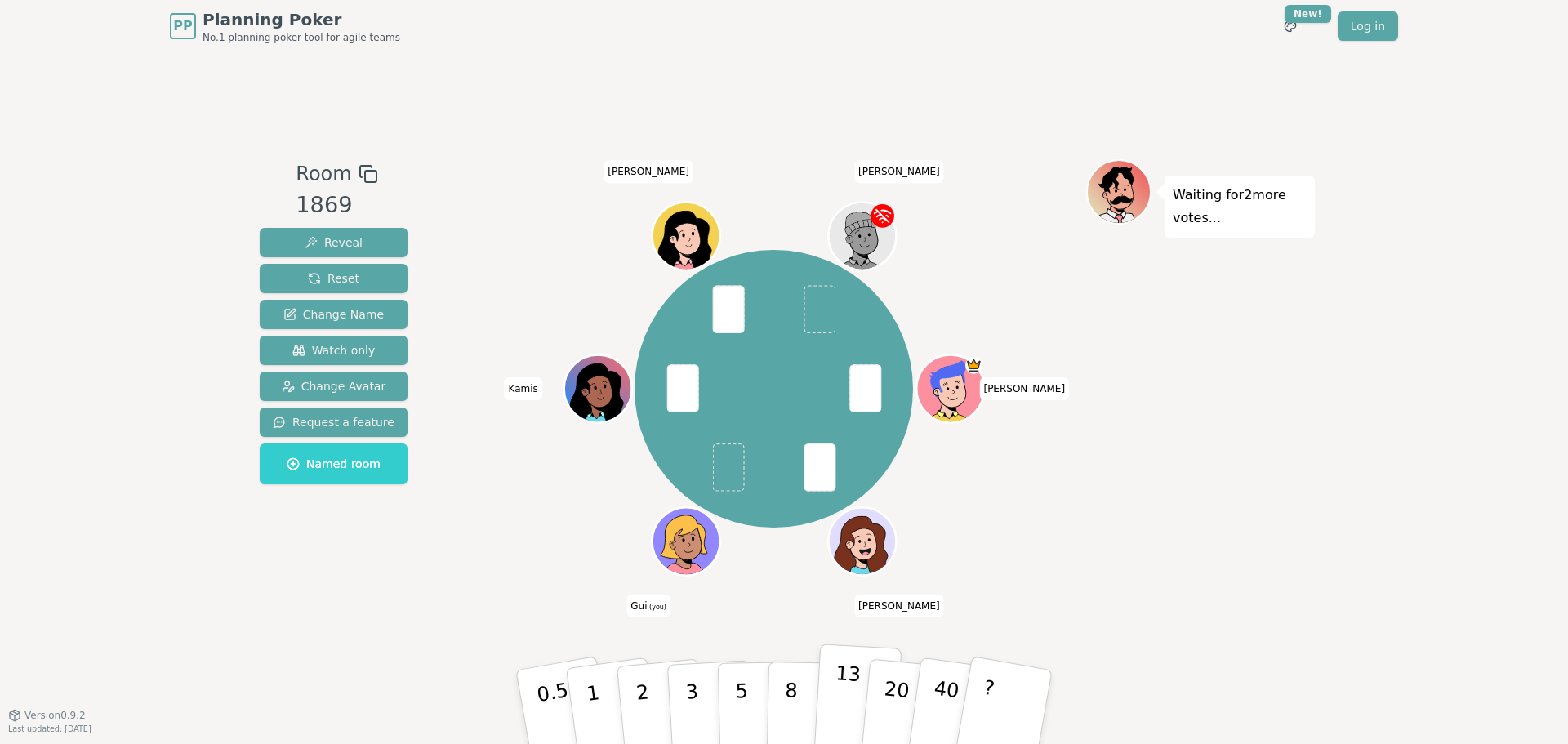
click at [842, 700] on p "13" at bounding box center [845, 707] width 30 height 90
click at [839, 700] on p "13" at bounding box center [845, 707] width 30 height 90
click at [852, 700] on p "13" at bounding box center [845, 707] width 30 height 90
click at [941, 696] on p "40" at bounding box center [944, 707] width 37 height 90
click at [898, 705] on p "20" at bounding box center [895, 707] width 34 height 90
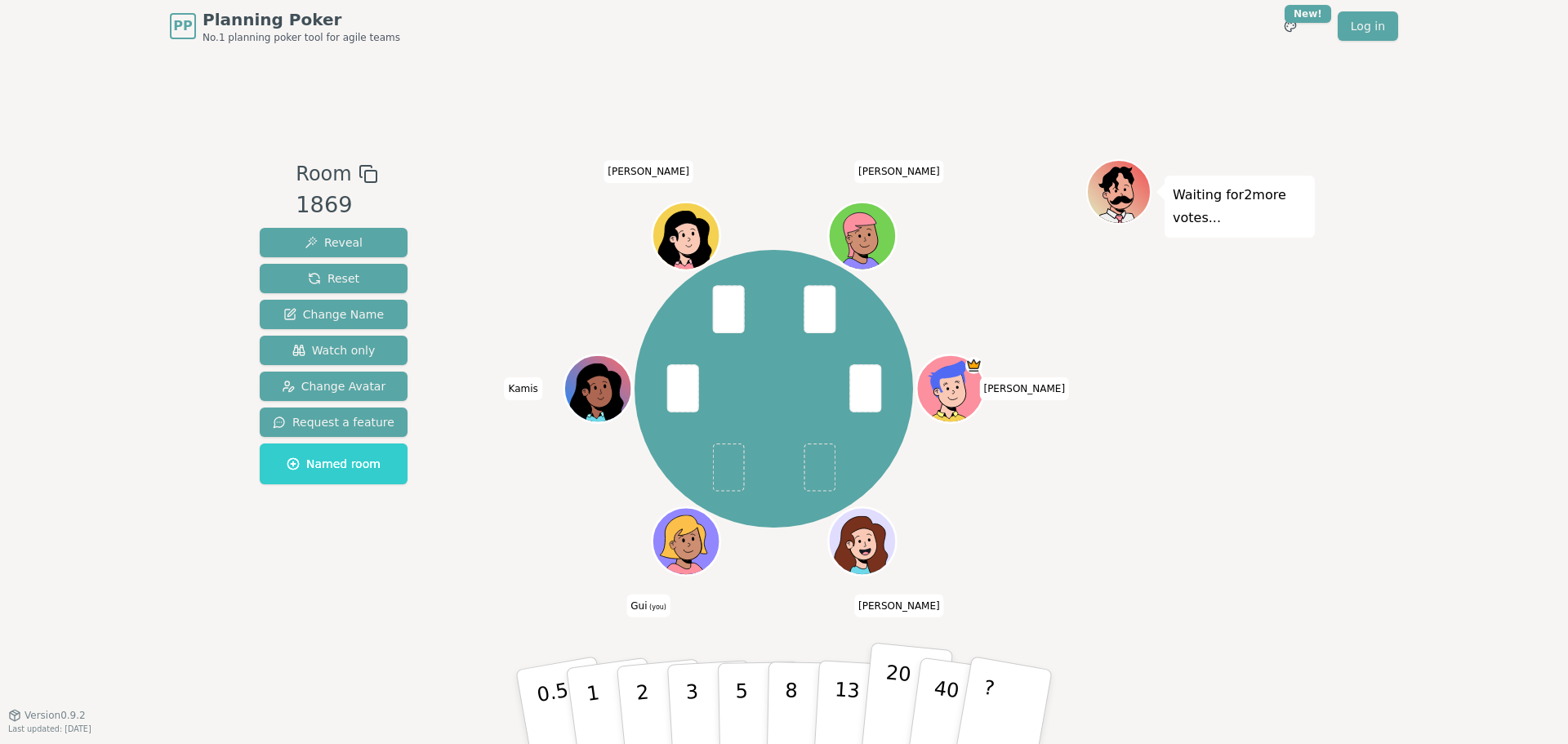
click at [879, 692] on button "20" at bounding box center [906, 707] width 93 height 130
click at [858, 685] on button "13" at bounding box center [858, 707] width 89 height 128
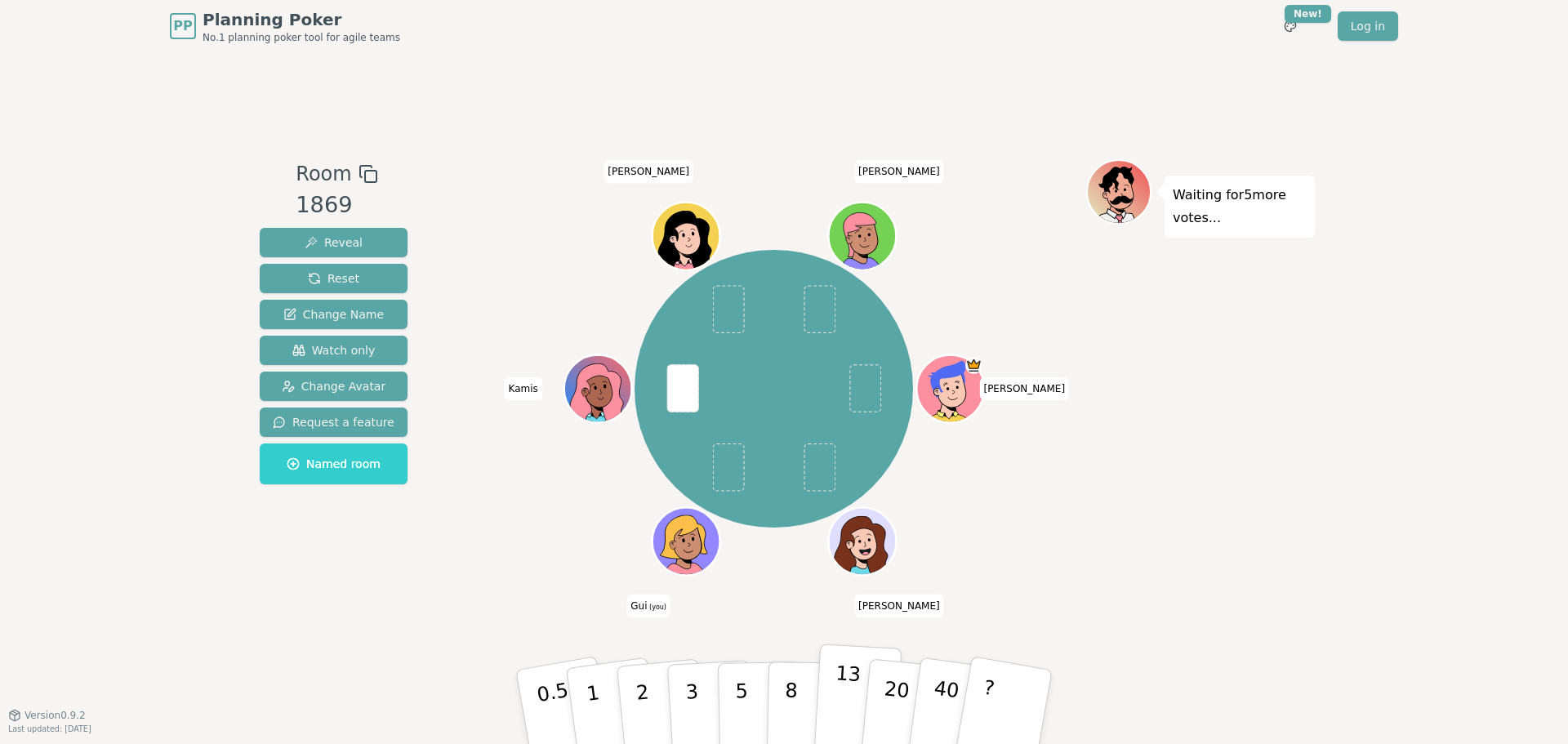
click at [851, 695] on p "13" at bounding box center [845, 707] width 30 height 90
click at [885, 695] on p "20" at bounding box center [895, 707] width 34 height 90
click at [846, 697] on p "13" at bounding box center [845, 707] width 30 height 90
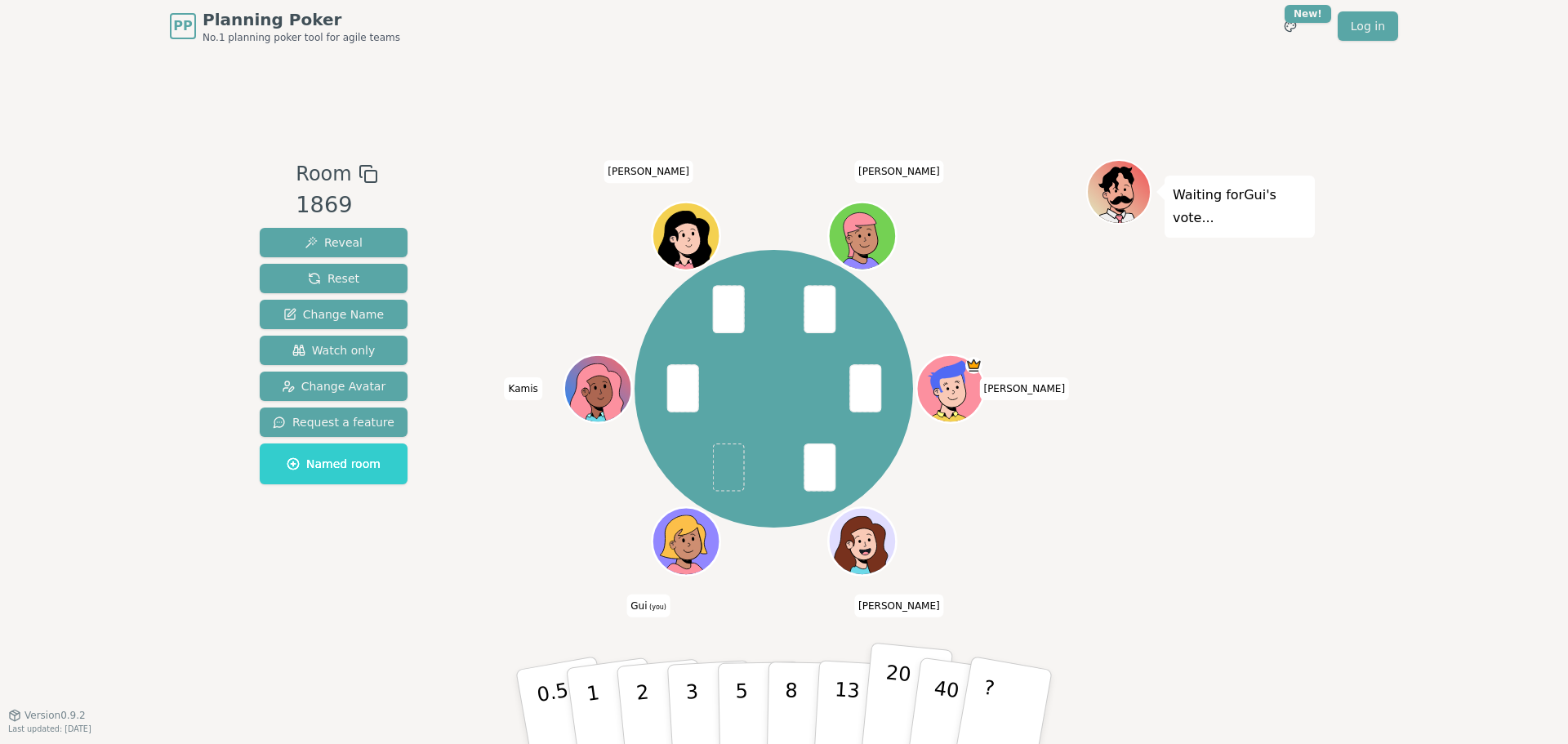
click at [904, 683] on p "20" at bounding box center [895, 707] width 34 height 90
